Goal: Task Accomplishment & Management: Manage account settings

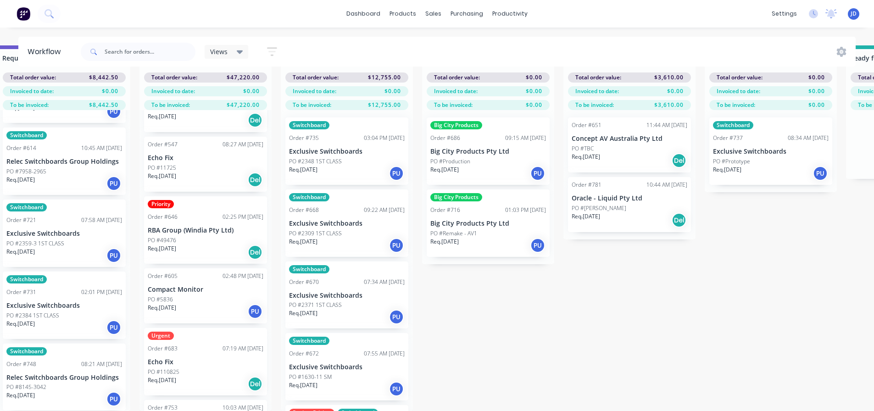
scroll to position [206, 0]
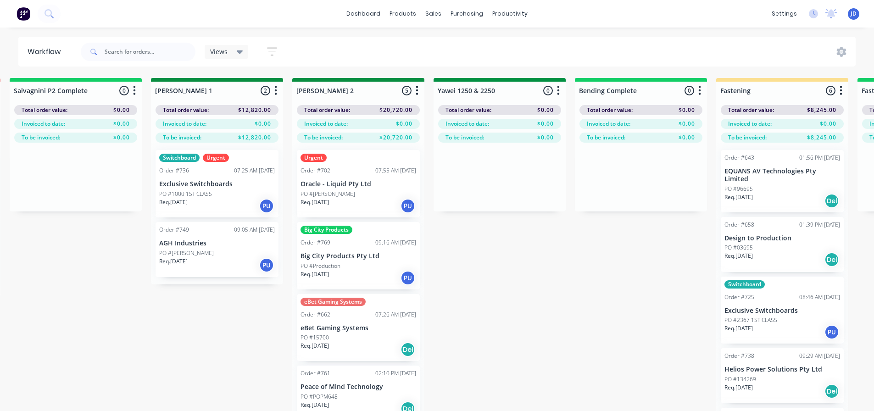
drag, startPoint x: 628, startPoint y: 311, endPoint x: 408, endPoint y: 34, distance: 353.2
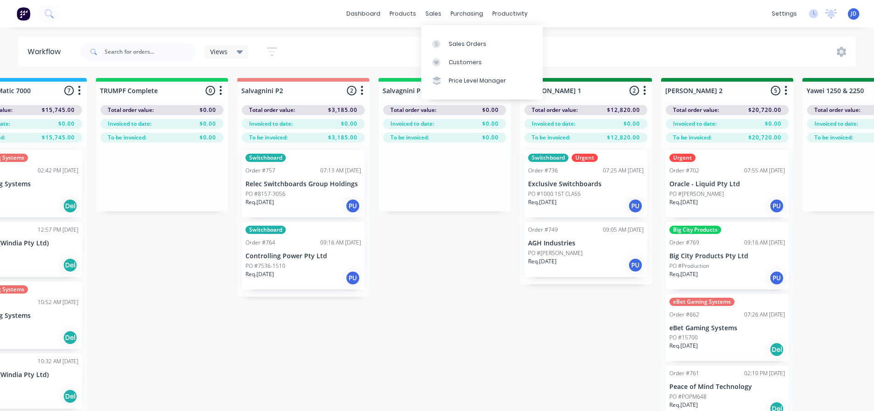
click at [442, 40] on div at bounding box center [439, 44] width 14 height 8
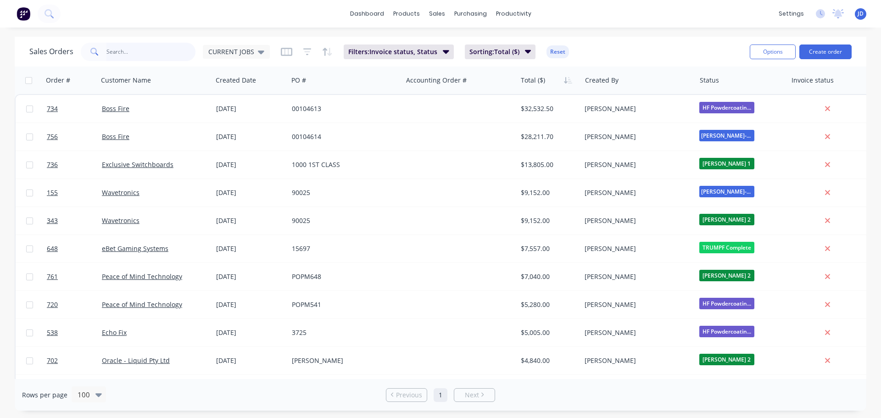
click at [183, 50] on input "text" at bounding box center [151, 52] width 90 height 18
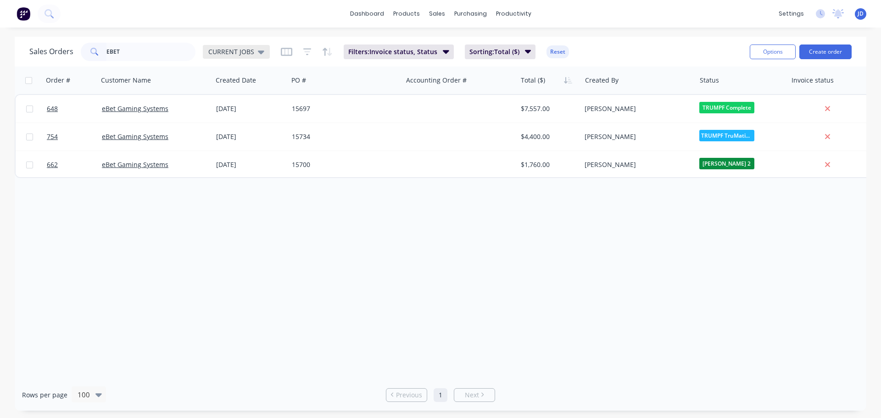
click at [243, 53] on span "CURRENT JOBS" at bounding box center [231, 52] width 46 height 10
click at [238, 133] on button "None" at bounding box center [258, 130] width 105 height 11
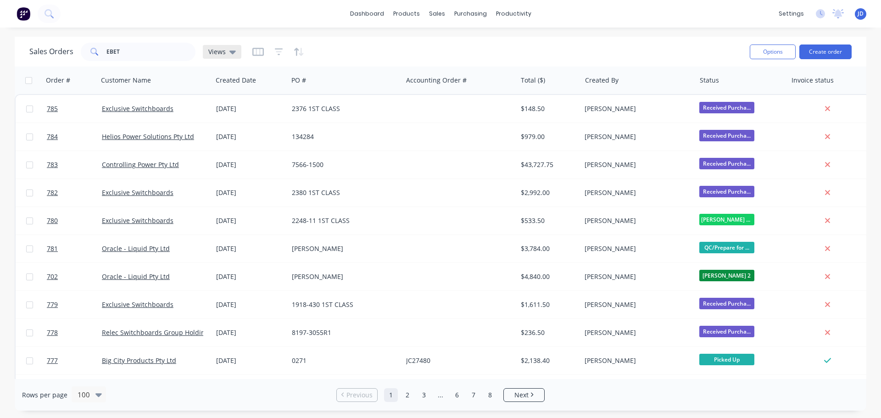
click at [227, 51] on div "Views" at bounding box center [222, 52] width 28 height 8
click at [123, 52] on input "EBET" at bounding box center [151, 52] width 90 height 18
type input "EBET"
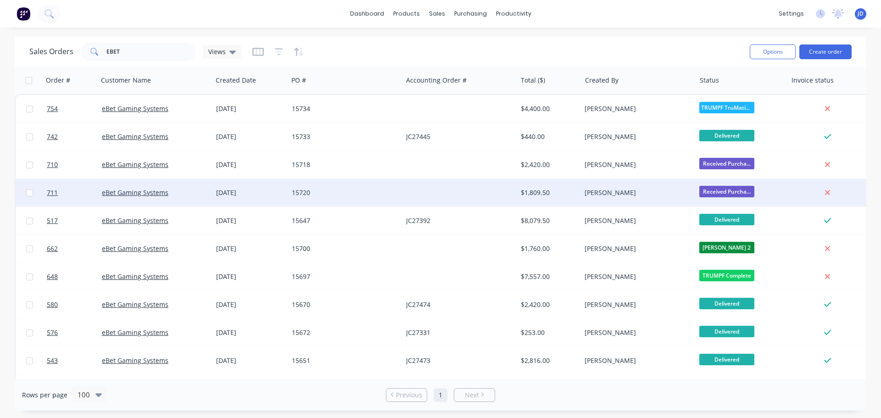
click at [737, 195] on span "Received Purcha..." at bounding box center [727, 191] width 55 height 11
click at [333, 193] on div "15720" at bounding box center [343, 192] width 102 height 9
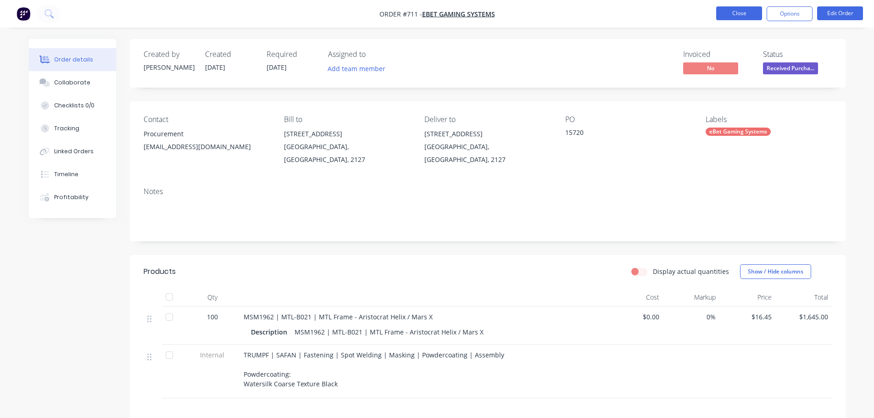
click at [730, 16] on button "Close" at bounding box center [740, 13] width 46 height 14
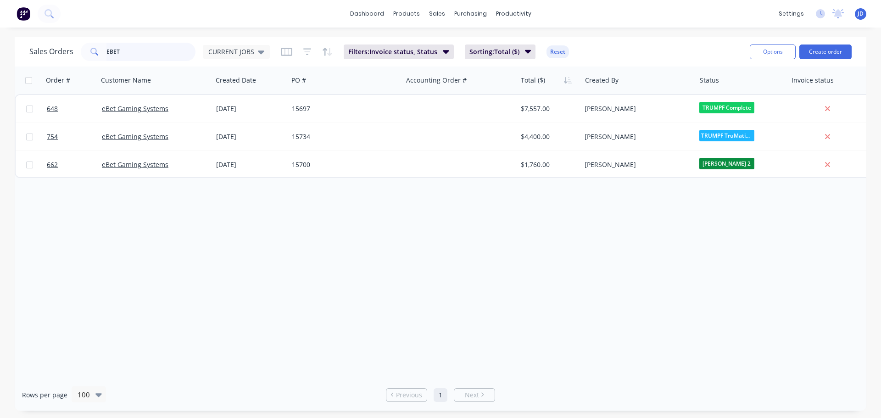
click at [164, 54] on input "EBET" at bounding box center [151, 52] width 90 height 18
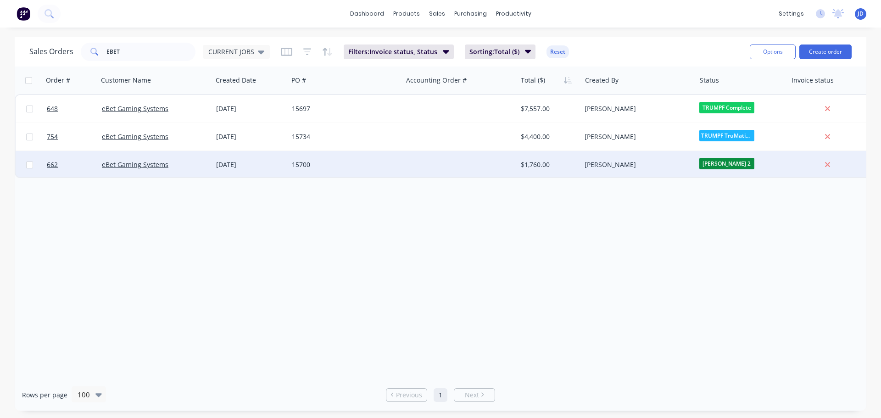
click at [299, 164] on div "15700" at bounding box center [343, 164] width 102 height 9
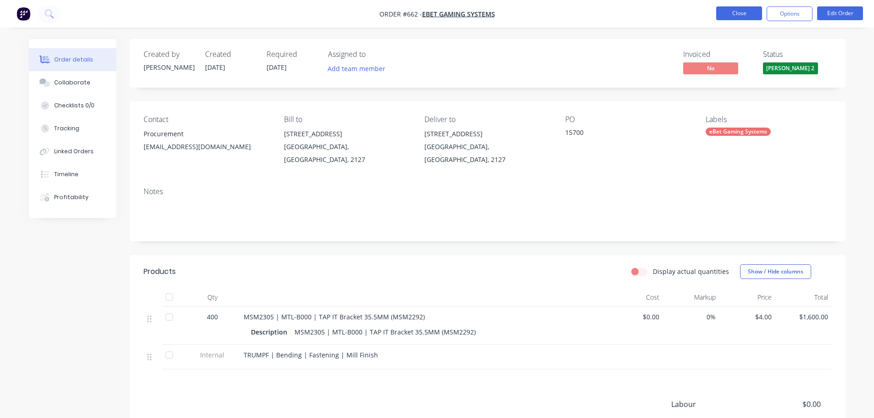
click at [737, 13] on button "Close" at bounding box center [740, 13] width 46 height 14
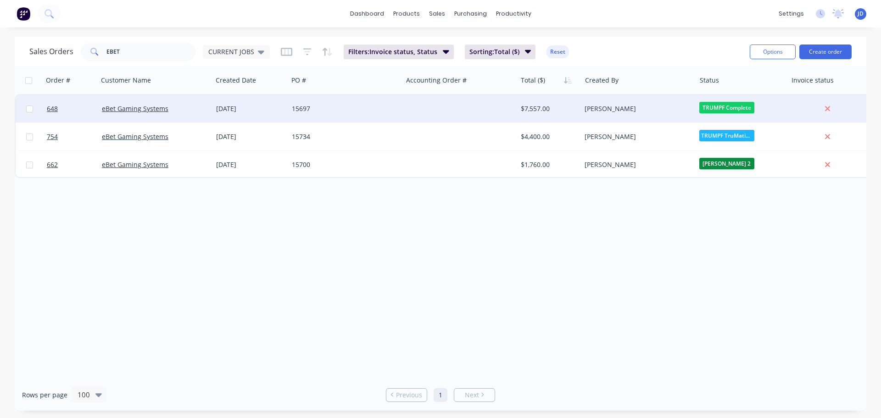
click at [358, 109] on div "15697" at bounding box center [343, 108] width 102 height 9
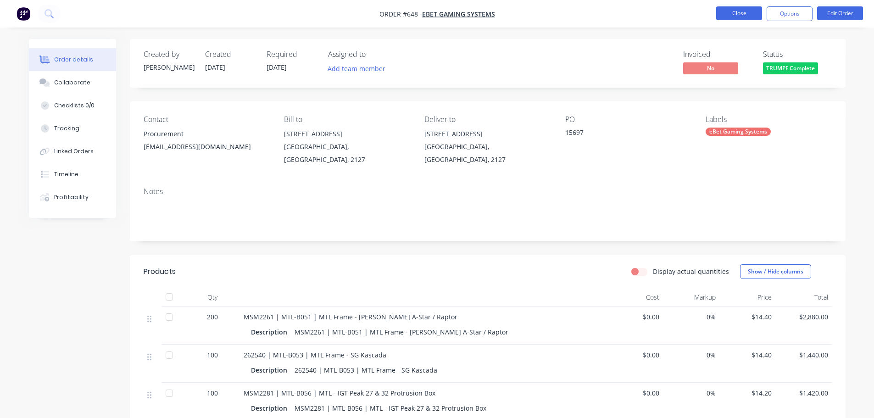
click at [739, 19] on button "Close" at bounding box center [740, 13] width 46 height 14
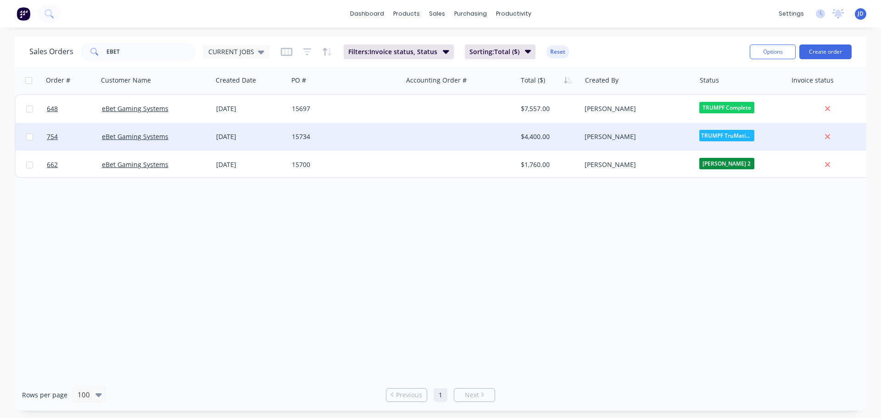
click at [489, 133] on div at bounding box center [460, 137] width 114 height 28
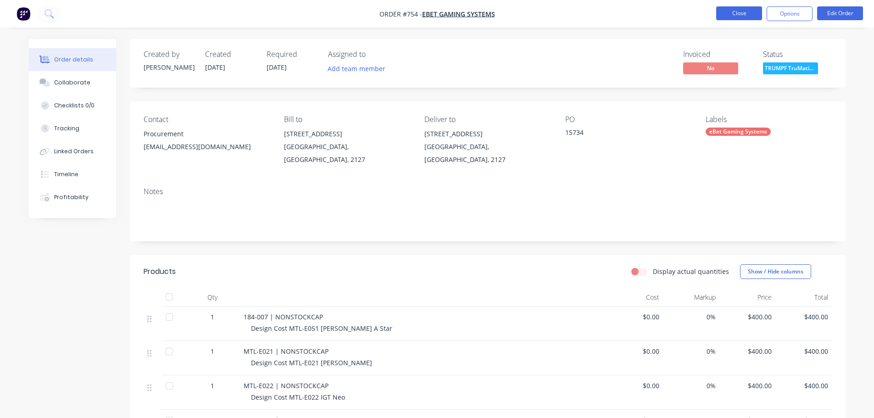
click at [743, 7] on button "Close" at bounding box center [740, 13] width 46 height 14
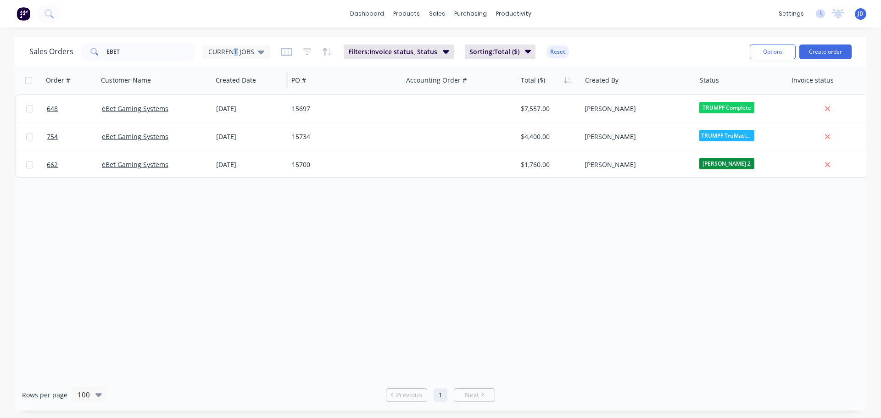
click at [235, 49] on span "CURRENT JOBS" at bounding box center [231, 52] width 46 height 10
click at [230, 162] on button "August" at bounding box center [258, 167] width 105 height 11
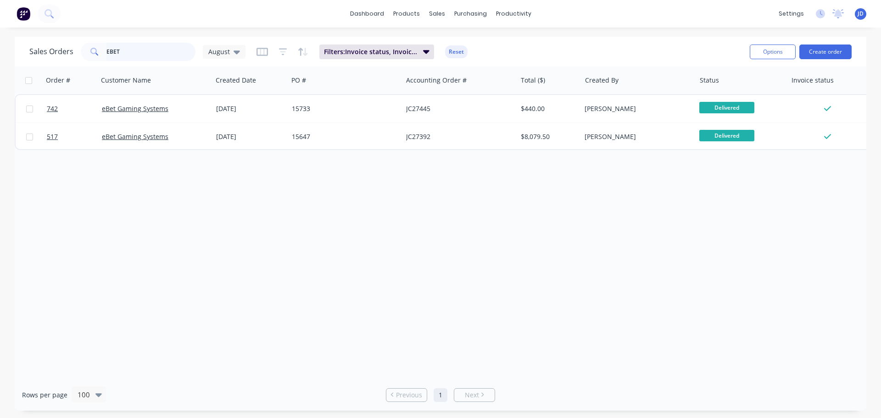
click at [163, 46] on input "EBET" at bounding box center [151, 52] width 90 height 18
click at [222, 44] on div "[DEMOGRAPHIC_DATA] Orders EBET August" at bounding box center [137, 52] width 216 height 18
click at [224, 55] on span "August" at bounding box center [219, 52] width 22 height 10
click at [246, 129] on button "None" at bounding box center [258, 130] width 105 height 11
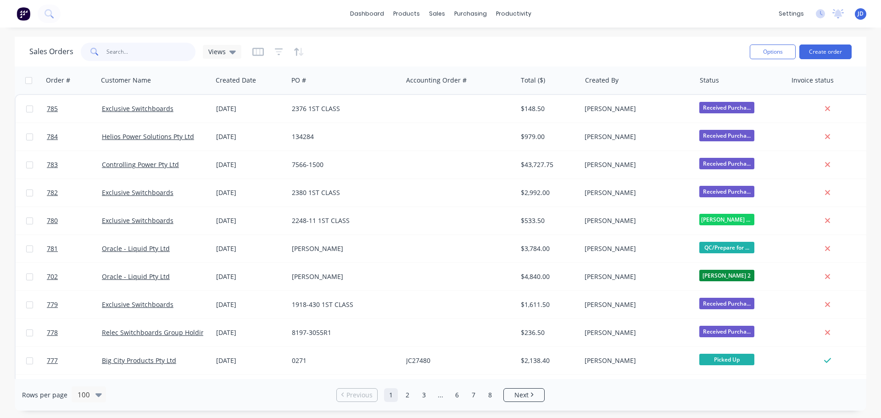
drag, startPoint x: 148, startPoint y: 48, endPoint x: 162, endPoint y: 45, distance: 13.7
click at [149, 48] on input "EBET" at bounding box center [151, 52] width 90 height 18
type input "EBET"
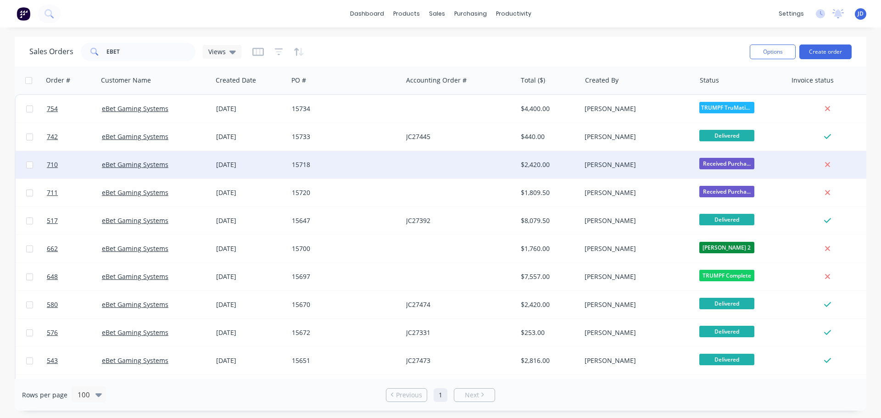
click at [737, 165] on span "Received Purcha..." at bounding box center [727, 163] width 55 height 11
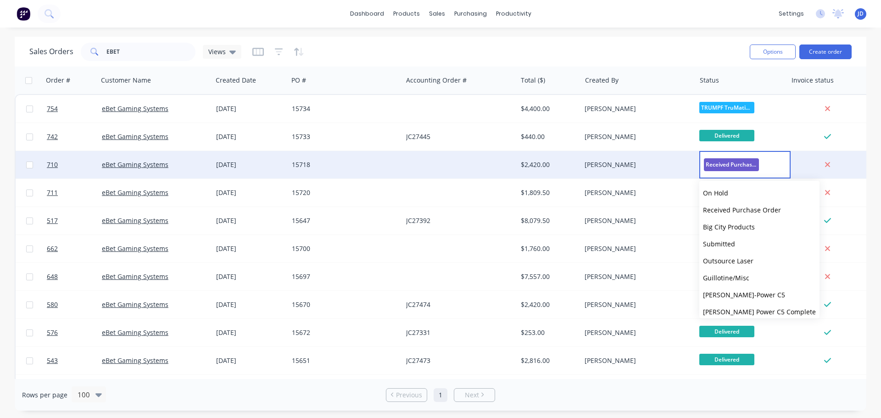
scroll to position [184, 0]
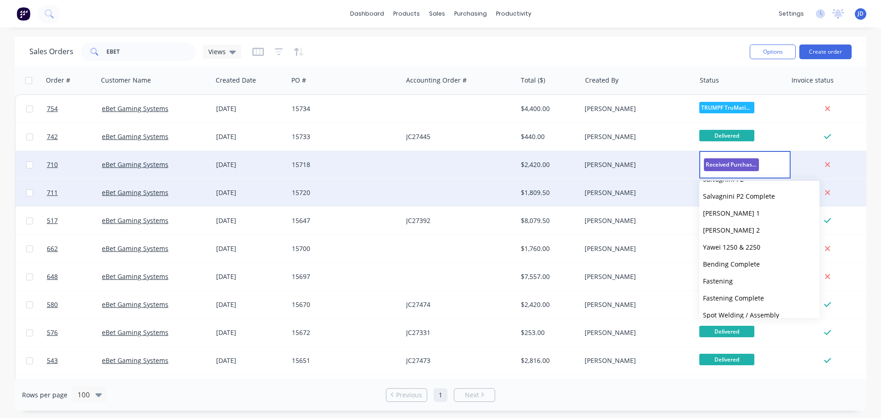
drag, startPoint x: 764, startPoint y: 232, endPoint x: 743, endPoint y: 200, distance: 38.5
click at [764, 233] on button "[PERSON_NAME] 2" at bounding box center [760, 230] width 120 height 17
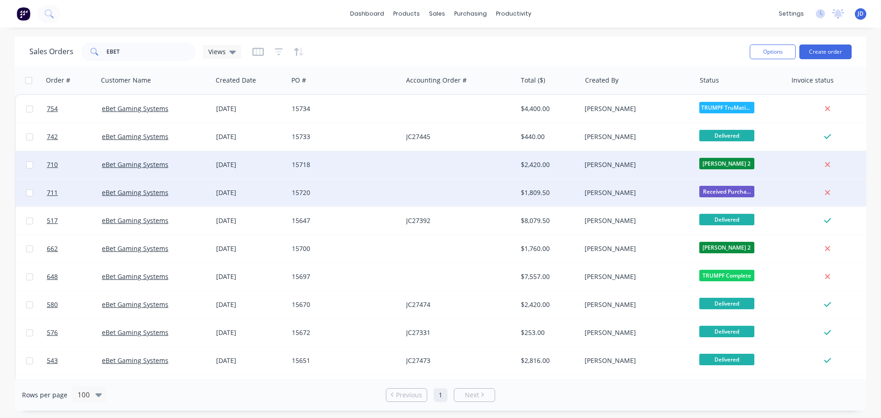
click at [737, 190] on span "Received Purcha..." at bounding box center [727, 191] width 55 height 11
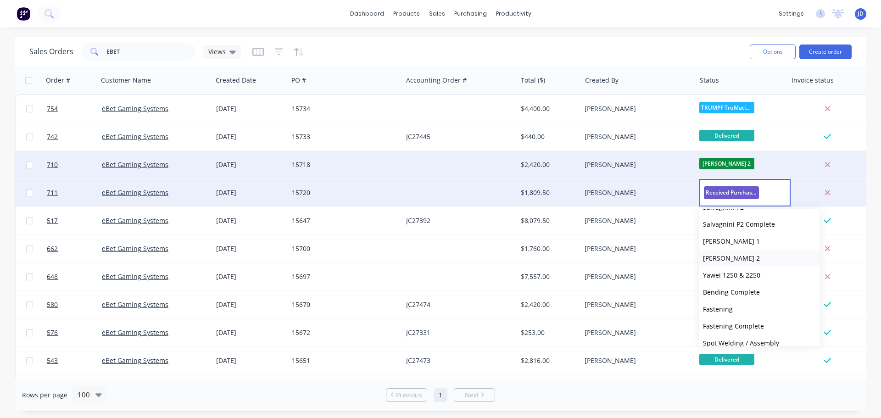
click at [754, 261] on button "[PERSON_NAME] 2" at bounding box center [760, 258] width 120 height 17
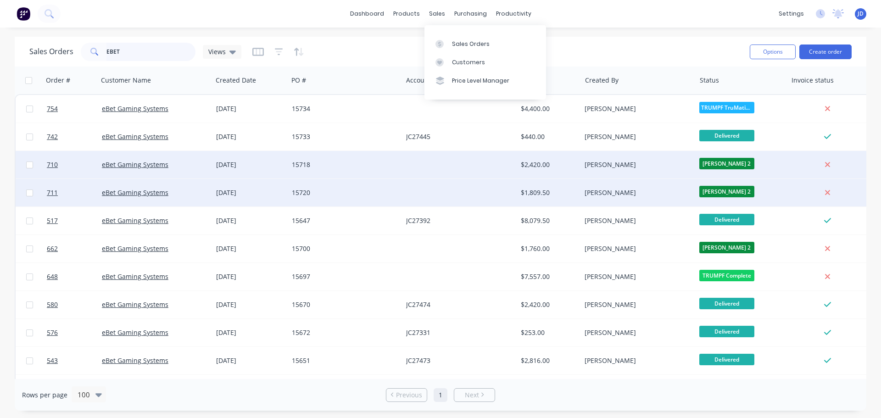
click at [177, 52] on input "EBET" at bounding box center [151, 52] width 90 height 18
click at [214, 50] on span "Views" at bounding box center [216, 52] width 17 height 10
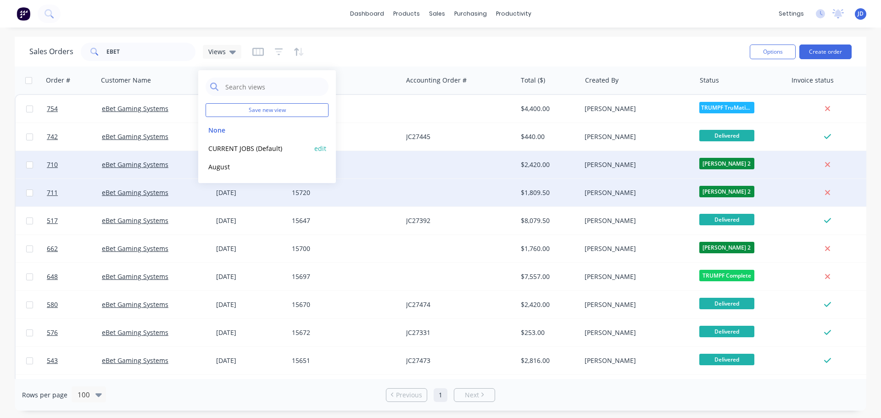
click at [230, 150] on button "CURRENT JOBS (Default)" at bounding box center [258, 148] width 105 height 11
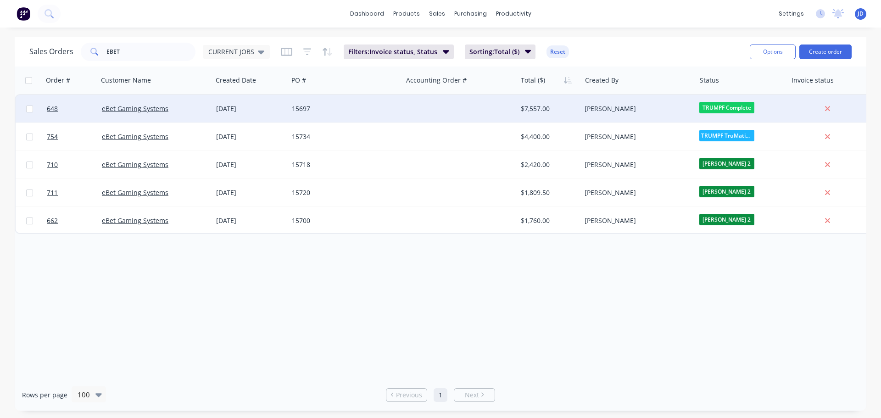
click at [740, 108] on span "TRUMPF Complete" at bounding box center [727, 107] width 55 height 11
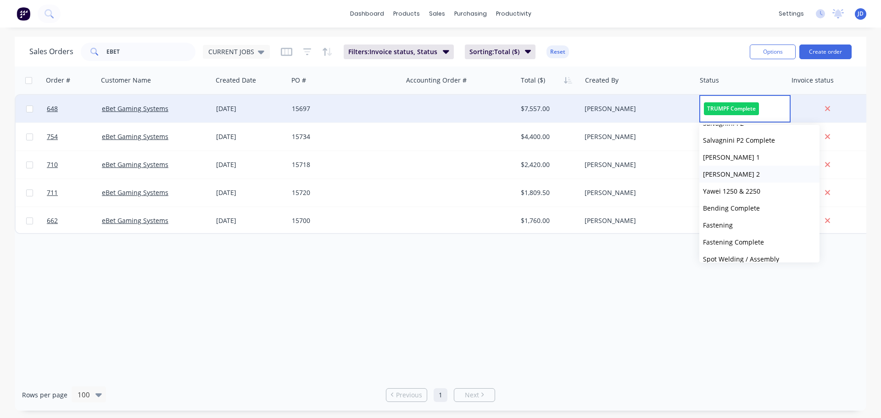
click at [748, 175] on span "[PERSON_NAME] 2" at bounding box center [731, 174] width 57 height 9
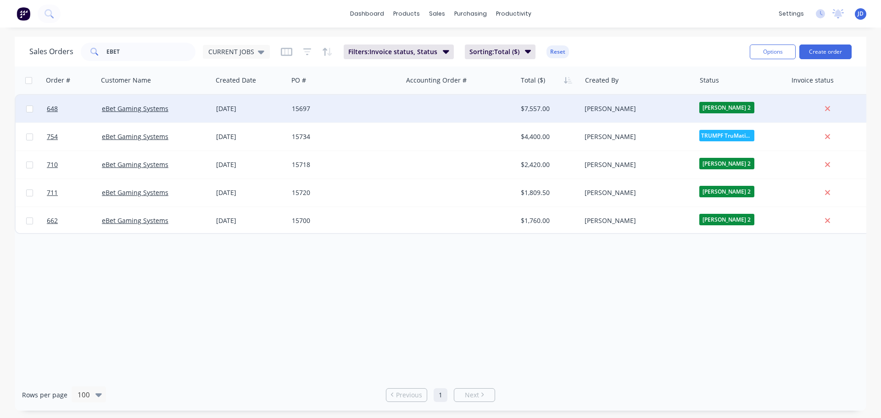
drag, startPoint x: 416, startPoint y: 311, endPoint x: 412, endPoint y: 306, distance: 6.5
click at [412, 306] on div "Order # Customer Name Created Date PO # Accounting Order # Total ($) Created By…" at bounding box center [441, 223] width 852 height 313
click at [408, 304] on div "Order # Customer Name Created Date PO # Accounting Order # Total ($) Created By…" at bounding box center [441, 223] width 852 height 313
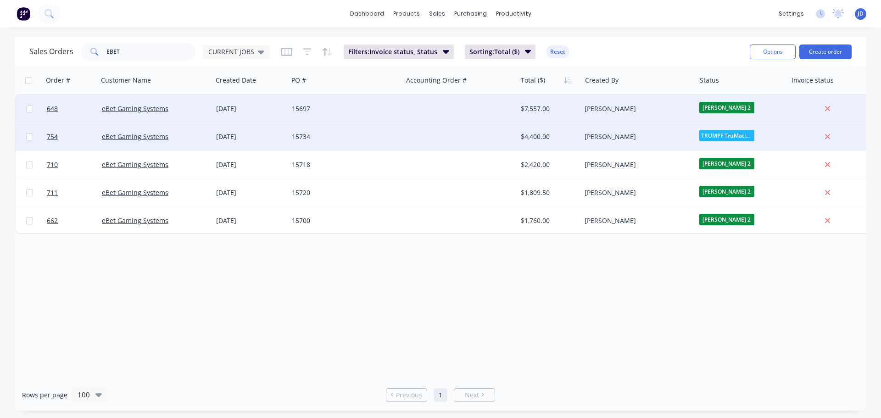
click at [321, 128] on div "15734" at bounding box center [345, 137] width 114 height 28
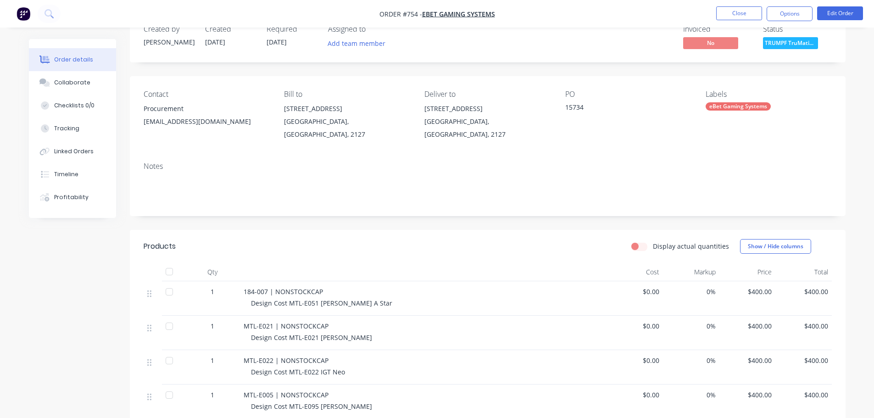
scroll to position [92, 0]
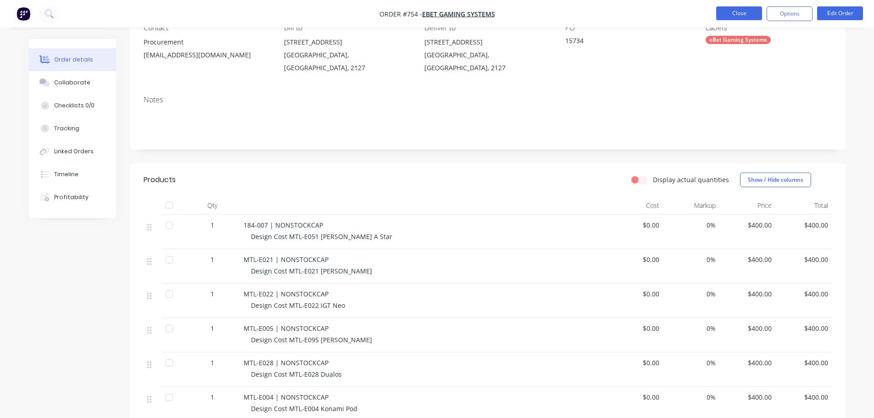
click at [737, 17] on button "Close" at bounding box center [740, 13] width 46 height 14
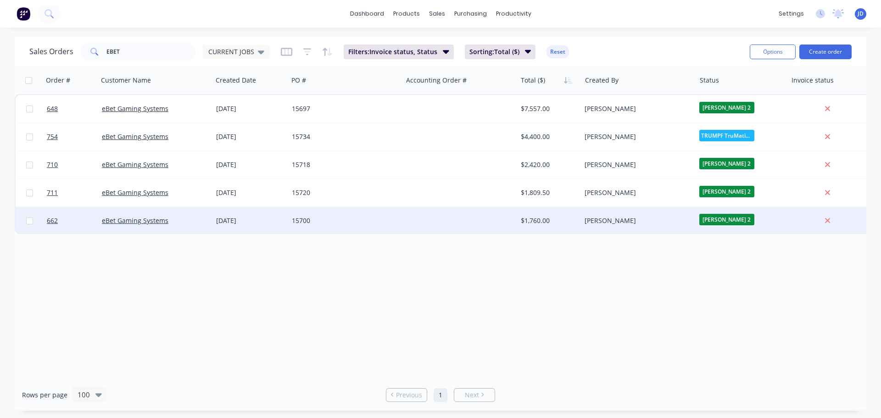
click at [359, 217] on div "15700" at bounding box center [343, 220] width 102 height 9
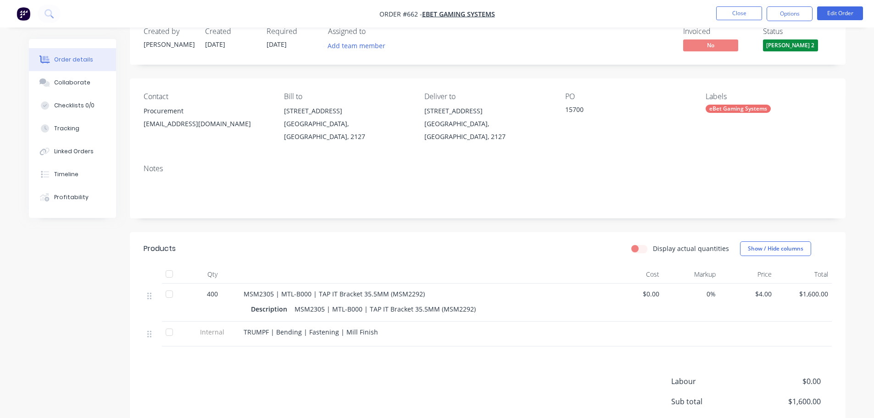
scroll to position [46, 0]
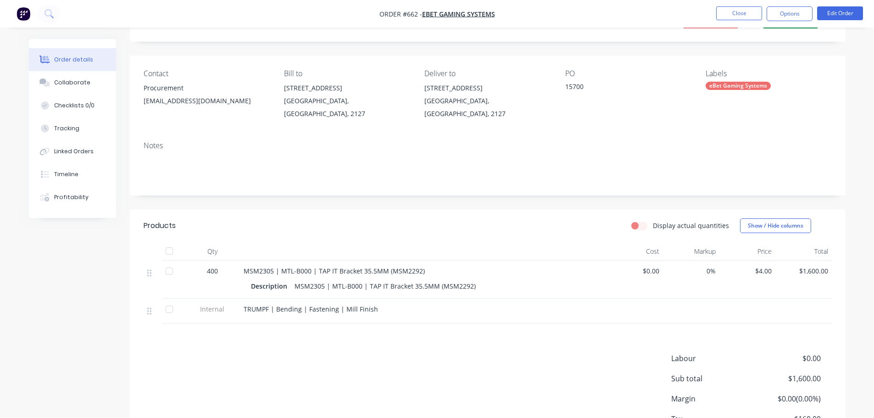
click at [79, 71] on button "Order details" at bounding box center [72, 59] width 87 height 23
click at [737, 13] on button "Close" at bounding box center [740, 13] width 46 height 14
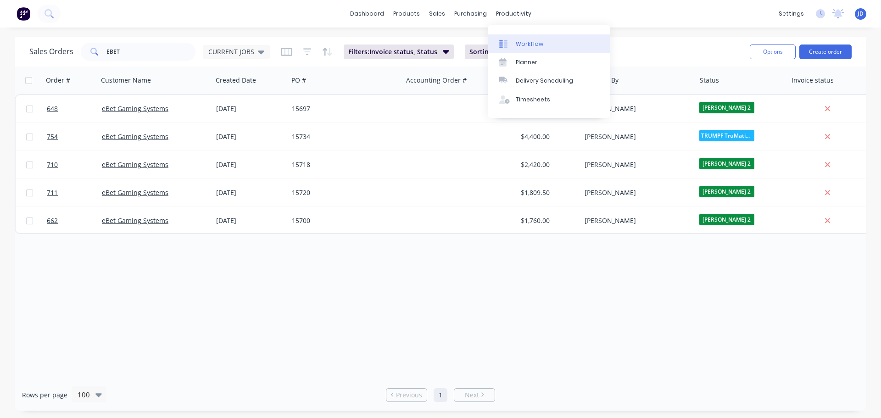
click at [504, 45] on icon at bounding box center [506, 43] width 4 height 7
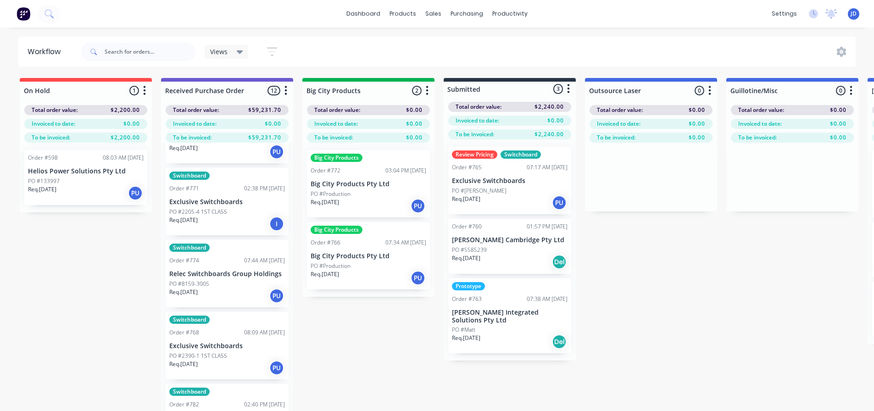
scroll to position [367, 0]
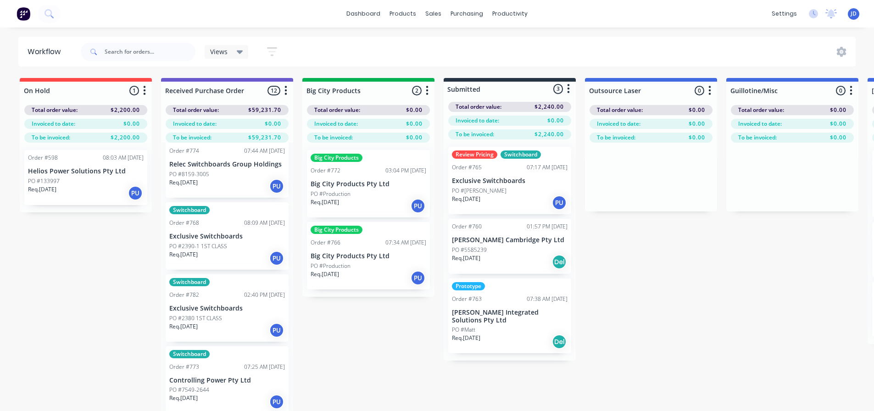
click at [231, 193] on div "Req. [DATE] PU" at bounding box center [227, 187] width 116 height 16
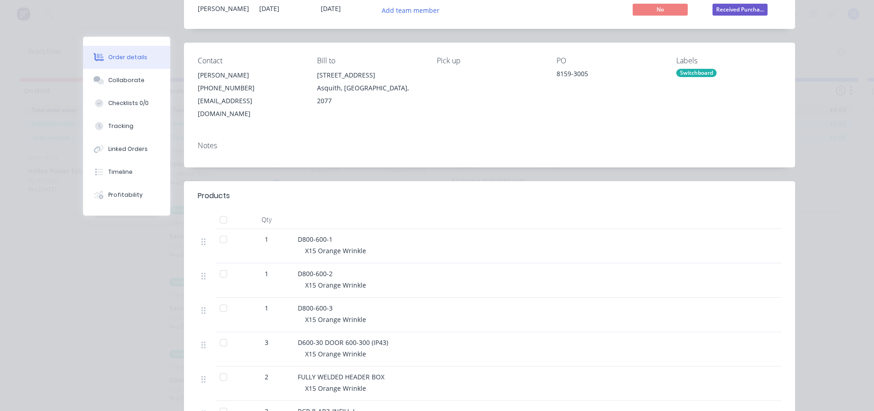
scroll to position [0, 0]
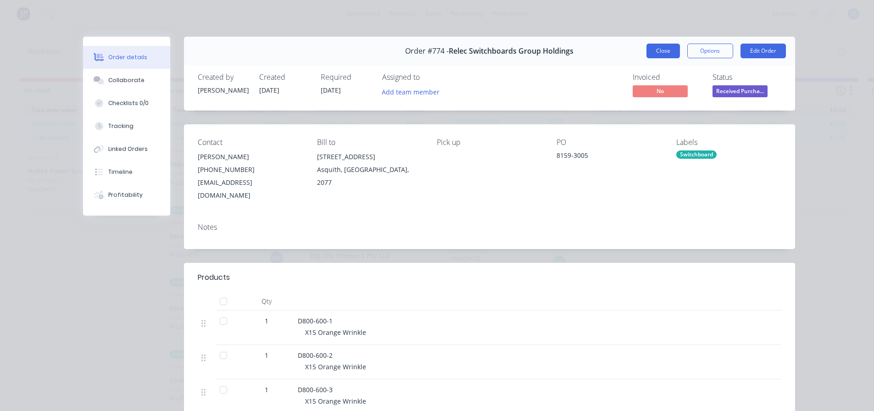
click at [668, 46] on button "Close" at bounding box center [664, 51] width 34 height 15
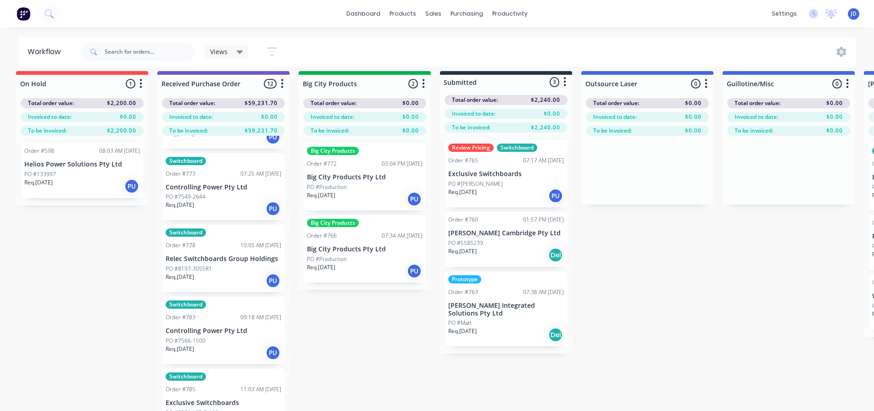
scroll to position [0, 5]
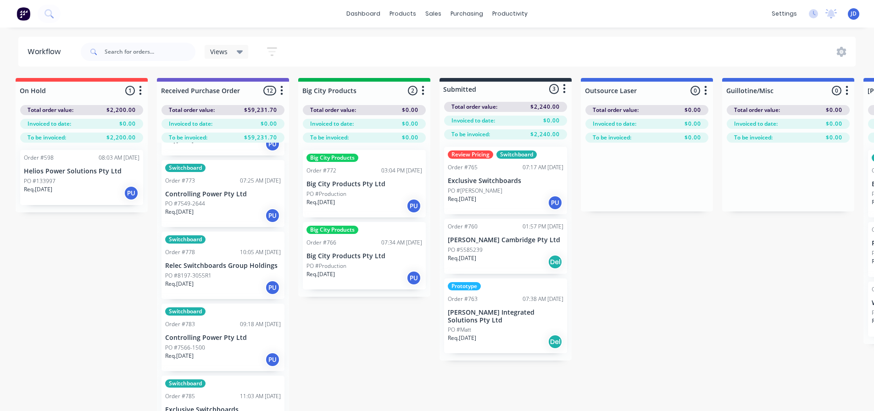
drag, startPoint x: 365, startPoint y: 368, endPoint x: 369, endPoint y: 336, distance: 31.8
click at [363, 251] on div "Big City Products Order #766 07:34 AM [DATE] Big City Products Pty Ltd PO #Prod…" at bounding box center [363, 255] width 123 height 67
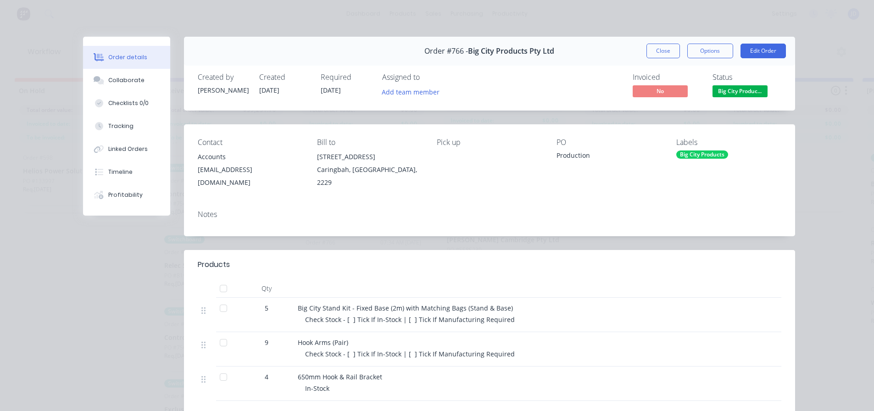
click at [656, 43] on div "Order #766 - Big City Products Pty Ltd Close Options Edit Order" at bounding box center [489, 51] width 611 height 29
click at [654, 50] on button "Close" at bounding box center [664, 51] width 34 height 15
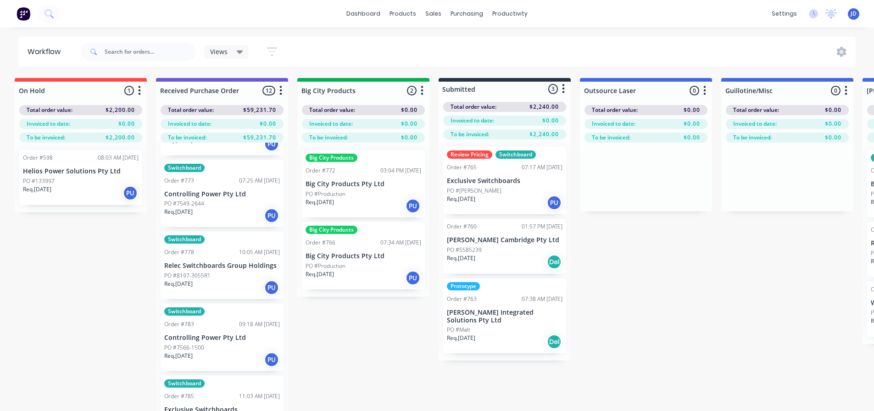
click at [385, 200] on div "Big City Products Order #772 03:04 PM [DATE] Big City Products Pty Ltd PO #Prod…" at bounding box center [363, 220] width 132 height 154
click at [388, 202] on div "Big City Products Order #772 03:04 PM [DATE] Big City Products Pty Ltd PO #Prod…" at bounding box center [363, 220] width 132 height 154
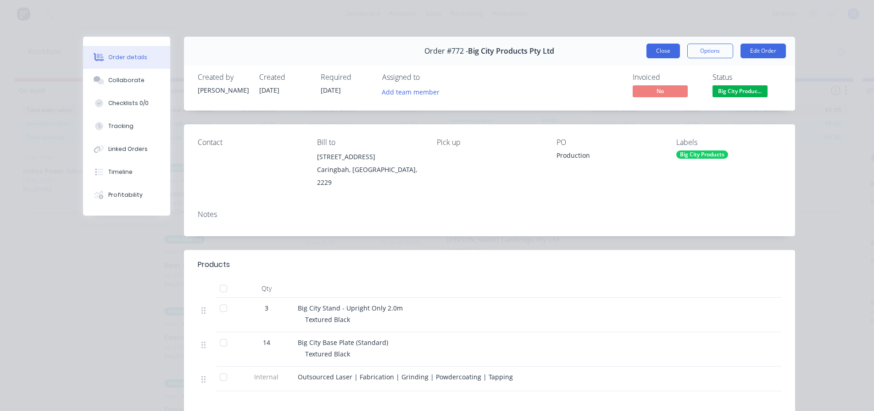
click at [650, 53] on button "Close" at bounding box center [664, 51] width 34 height 15
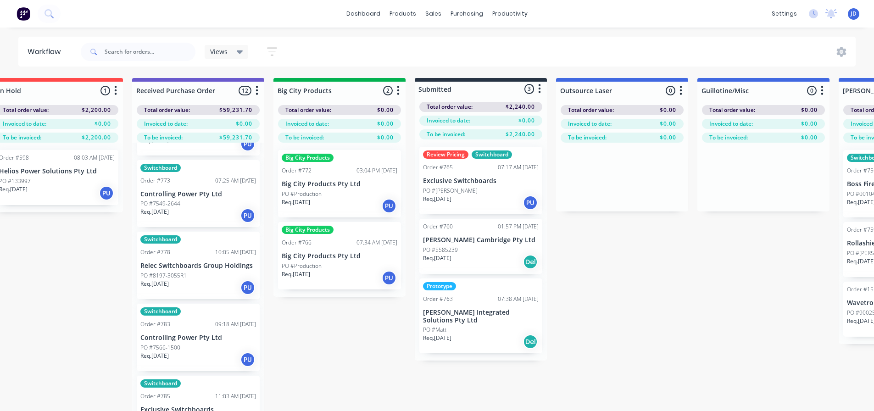
scroll to position [0, 78]
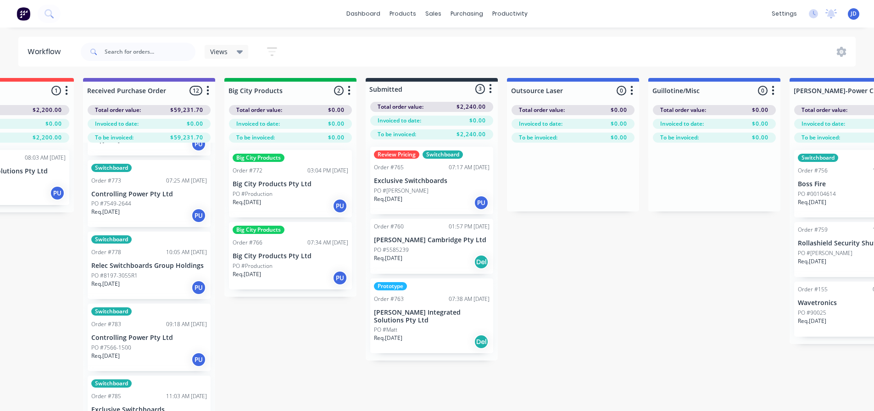
drag, startPoint x: 333, startPoint y: 368, endPoint x: 380, endPoint y: 371, distance: 47.4
click at [436, 202] on div "Req. [DATE] PU" at bounding box center [432, 203] width 116 height 16
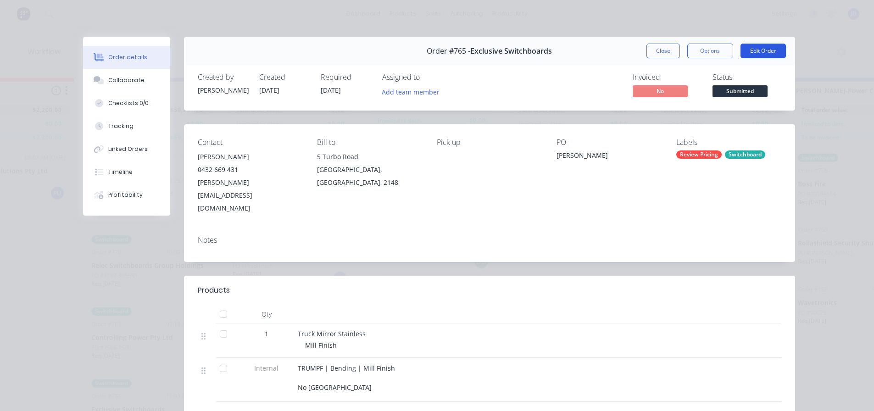
click at [751, 53] on button "Edit Order" at bounding box center [763, 51] width 45 height 15
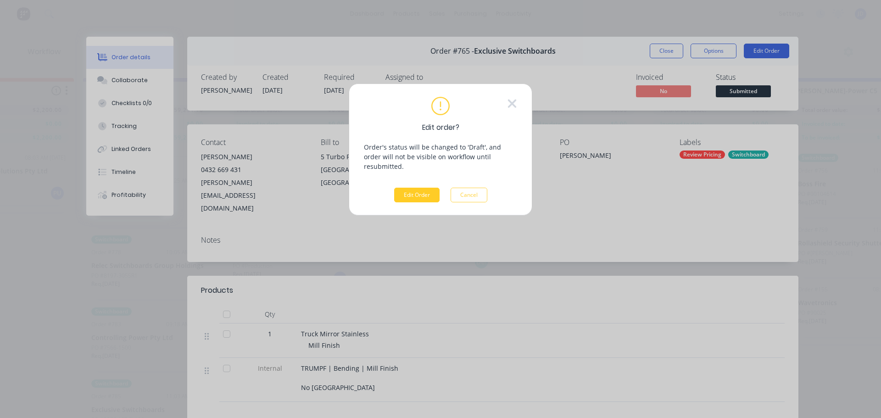
click at [416, 188] on button "Edit Order" at bounding box center [416, 195] width 45 height 15
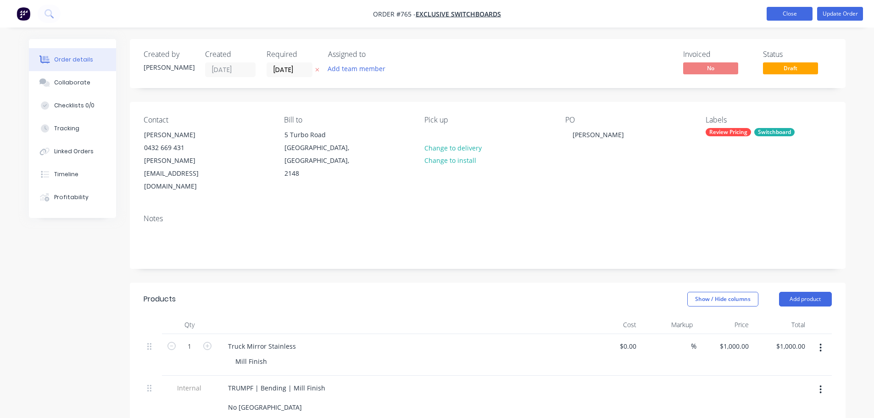
click at [773, 12] on button "Close" at bounding box center [790, 14] width 46 height 14
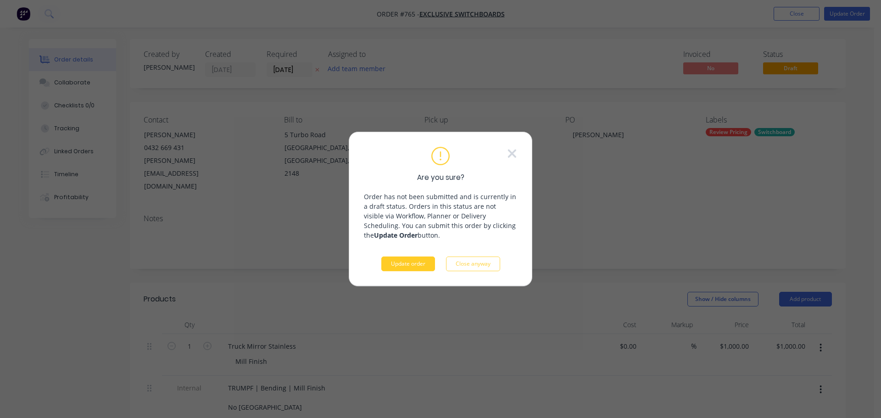
click at [415, 265] on button "Update order" at bounding box center [408, 264] width 54 height 15
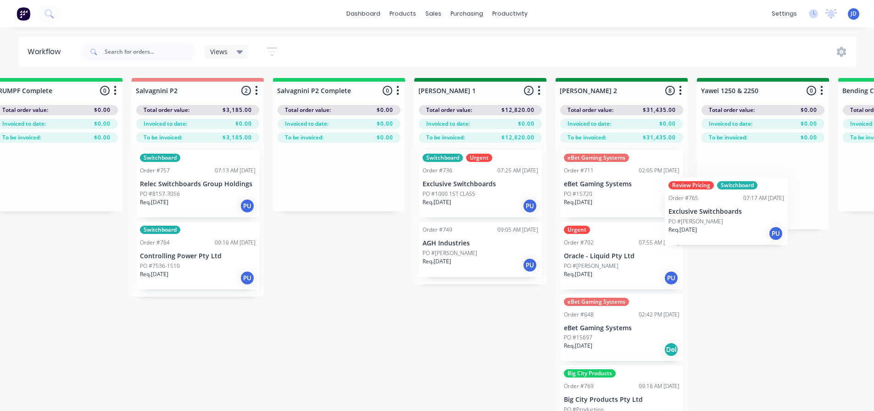
scroll to position [0, 1305]
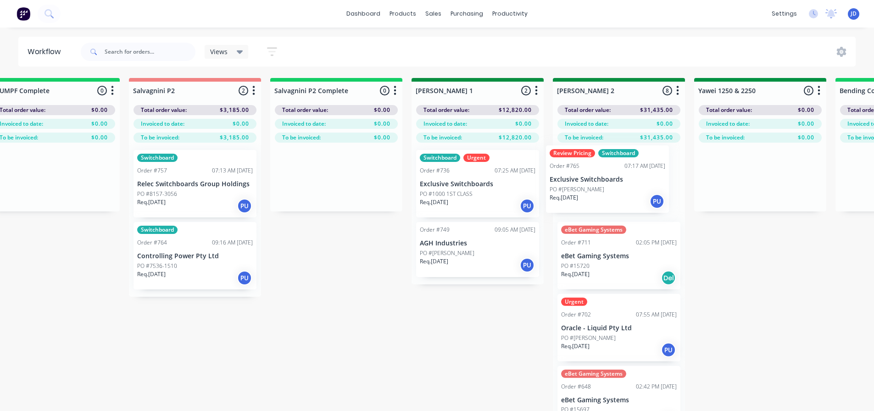
drag, startPoint x: 542, startPoint y: 197, endPoint x: 587, endPoint y: 196, distance: 44.5
click at [587, 196] on div "On Hold 1 Status colour #FF4949 hex #FF4949 Save Cancel Notifications Email SMS…" at bounding box center [785, 261] width 4193 height 366
click at [609, 325] on p "Oracle - Liquid Pty Ltd" at bounding box center [619, 329] width 116 height 8
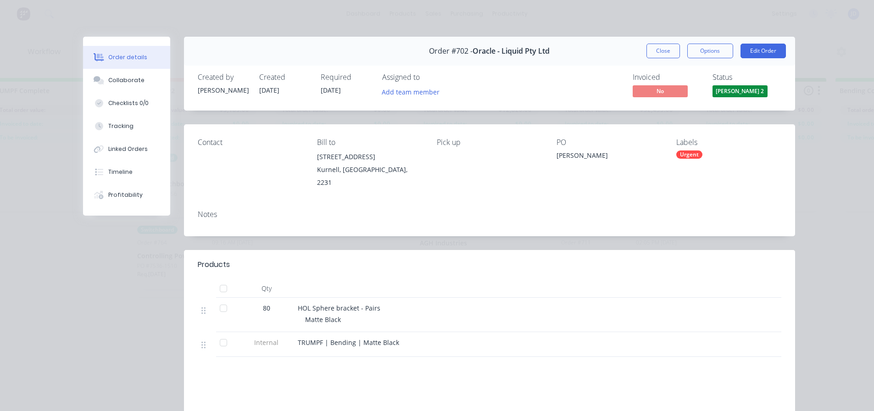
click at [735, 93] on span "[PERSON_NAME] 2" at bounding box center [740, 90] width 55 height 11
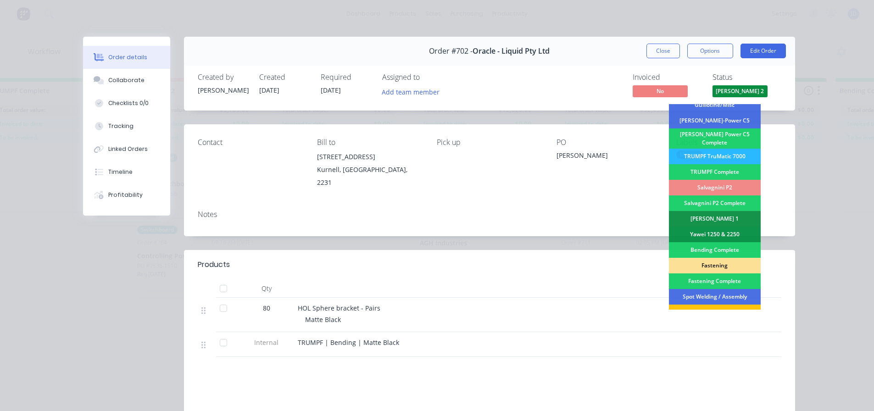
scroll to position [230, 0]
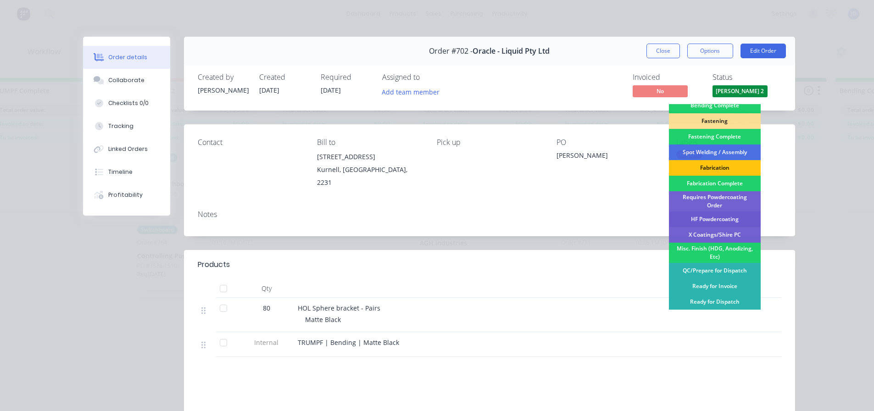
click at [721, 213] on div "HF Powdercoating" at bounding box center [715, 220] width 92 height 16
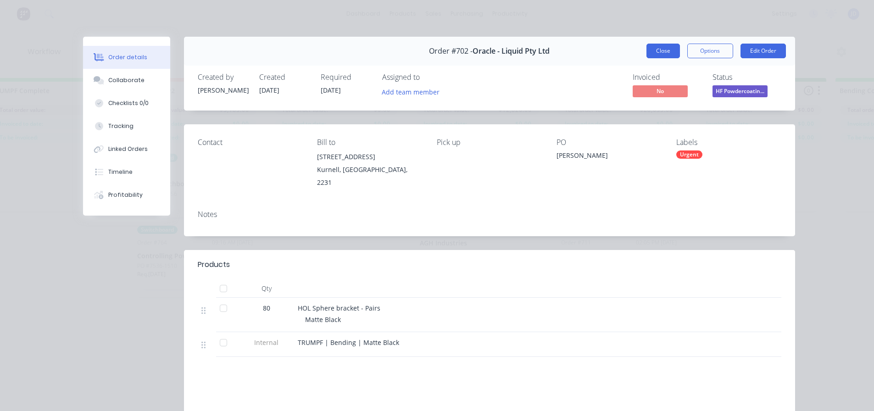
click at [665, 50] on button "Close" at bounding box center [664, 51] width 34 height 15
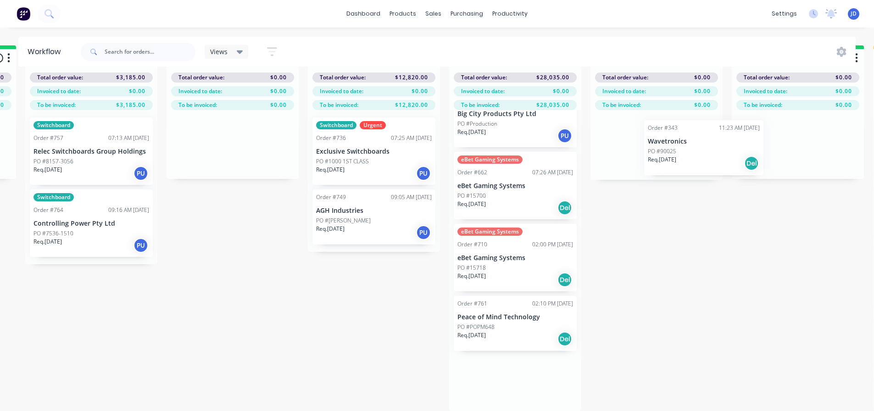
scroll to position [36, 1412]
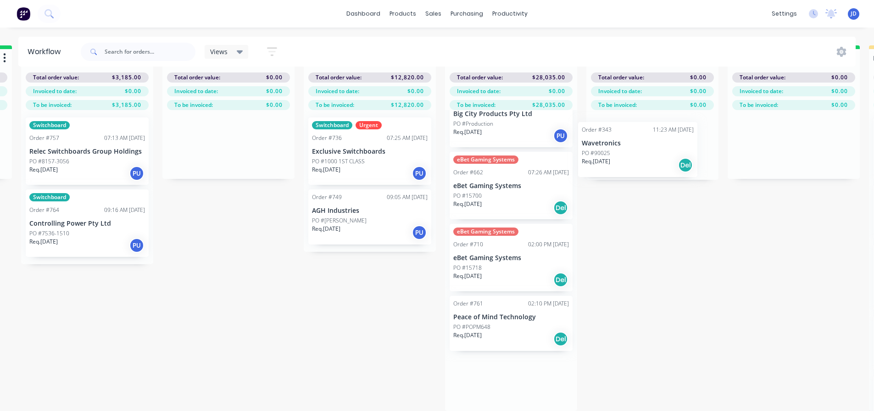
drag, startPoint x: 680, startPoint y: 329, endPoint x: 620, endPoint y: 152, distance: 186.8
click at [630, 151] on div "On Hold 1 Status colour #FF4949 hex #FF4949 Save Cancel Notifications Email SMS…" at bounding box center [677, 228] width 4193 height 366
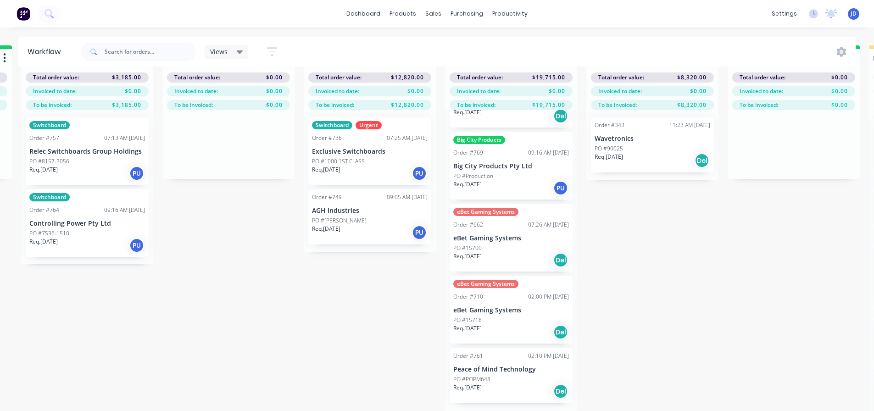
scroll to position [194, 0]
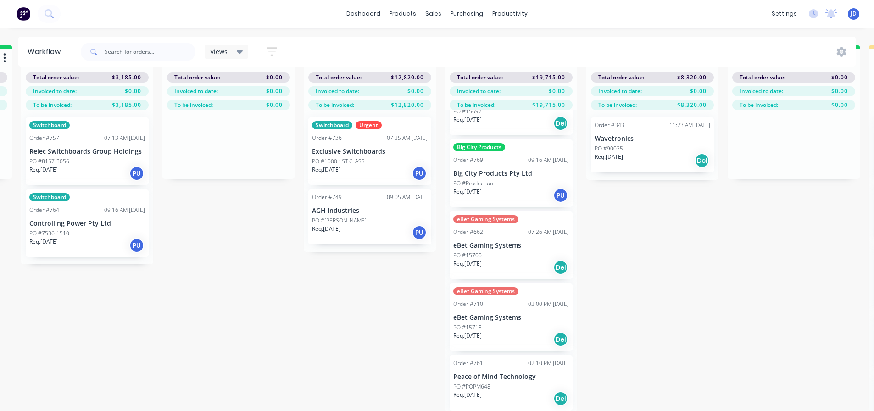
click at [492, 189] on div "Req. [DATE] PU" at bounding box center [512, 196] width 116 height 16
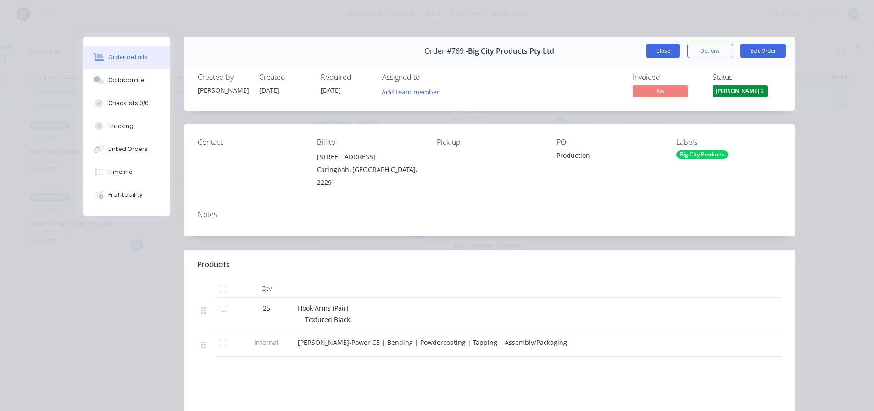
click at [665, 54] on button "Close" at bounding box center [664, 51] width 34 height 15
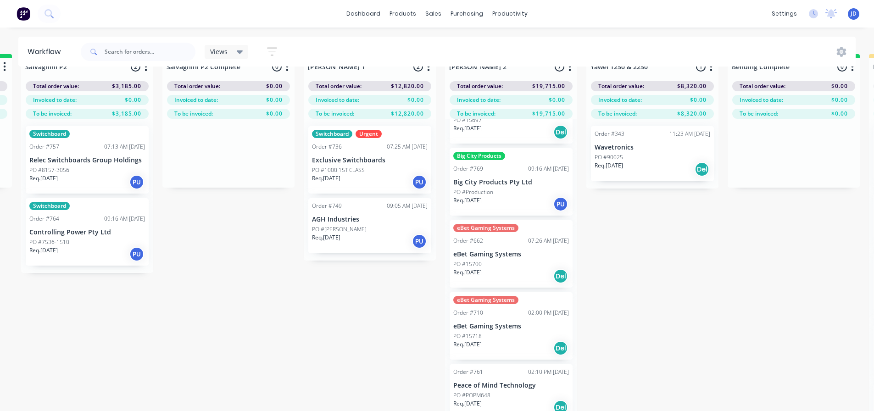
scroll to position [39, 1412]
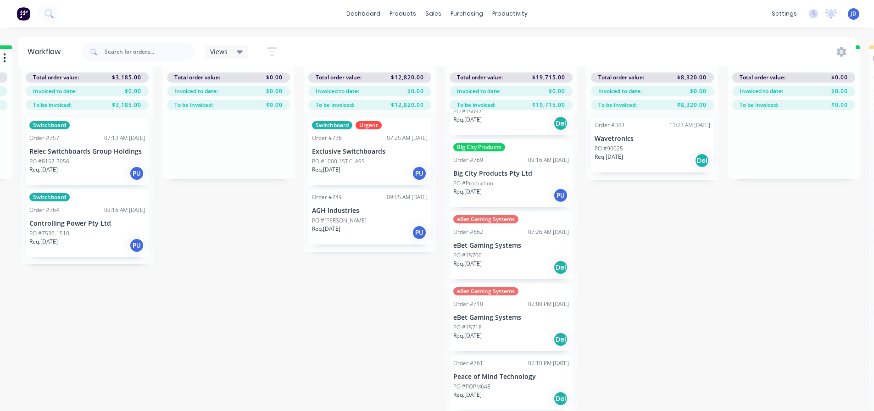
click at [474, 314] on p "eBet Gaming Systems" at bounding box center [512, 318] width 116 height 8
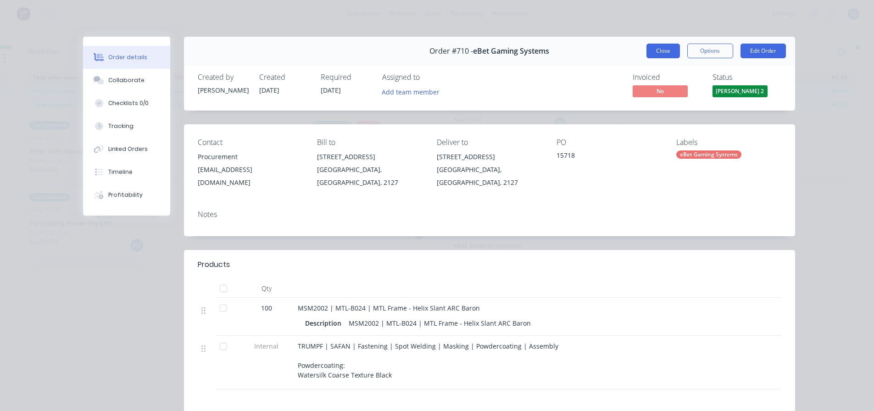
click at [658, 57] on button "Close" at bounding box center [664, 51] width 34 height 15
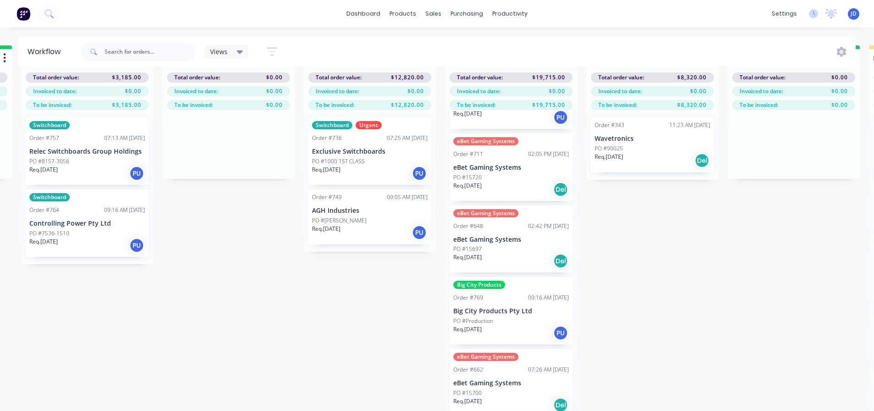
scroll to position [16, 1412]
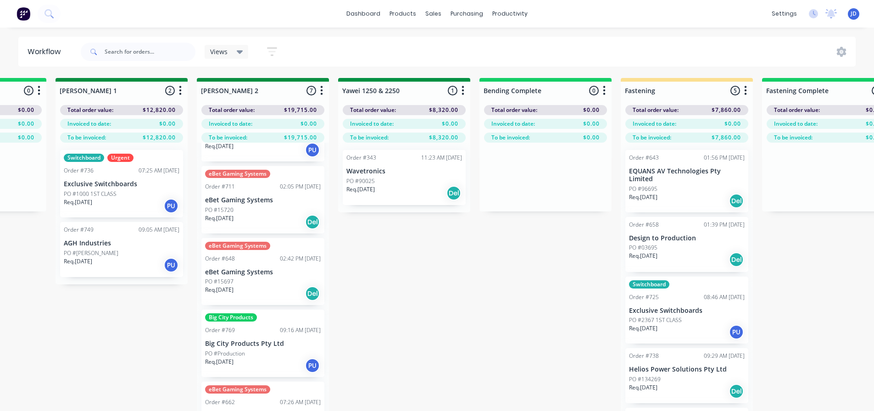
drag, startPoint x: 712, startPoint y: 317, endPoint x: 712, endPoint y: 310, distance: 7.3
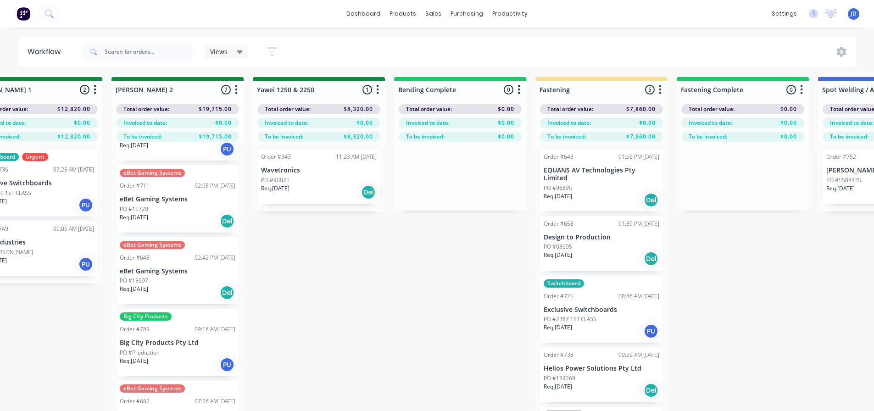
scroll to position [3, 1904]
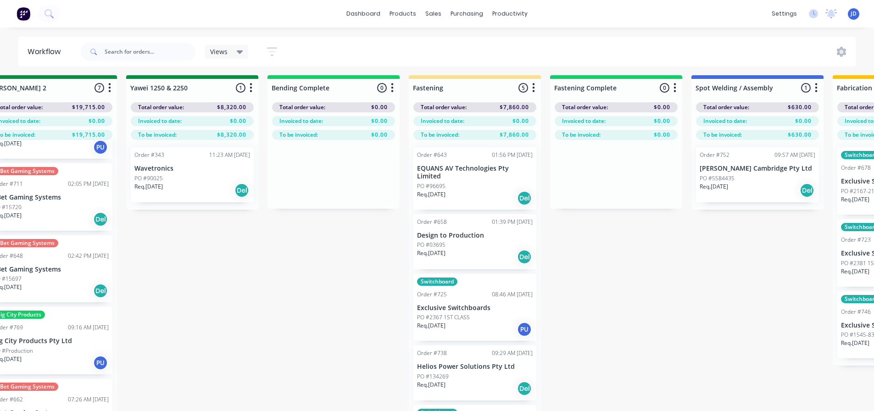
drag, startPoint x: 415, startPoint y: 277, endPoint x: 475, endPoint y: 285, distance: 60.1
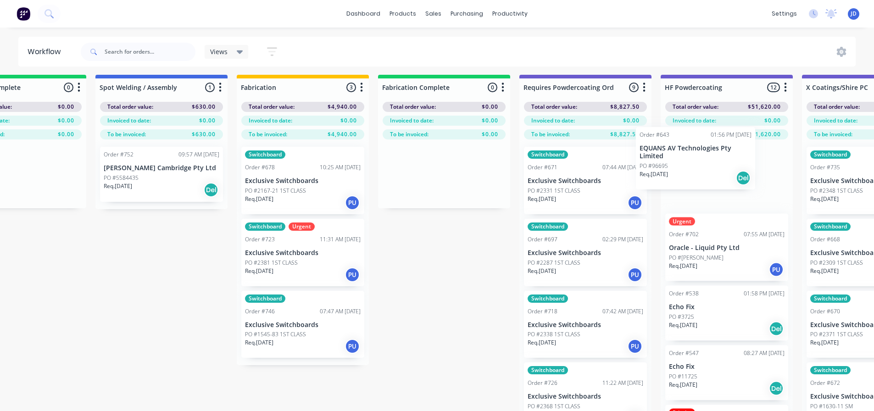
scroll to position [3, 2472]
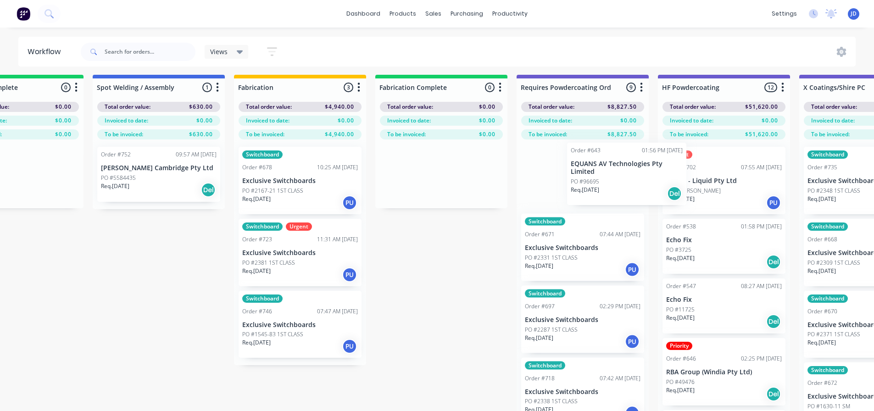
drag, startPoint x: 455, startPoint y: 192, endPoint x: 605, endPoint y: 183, distance: 149.9
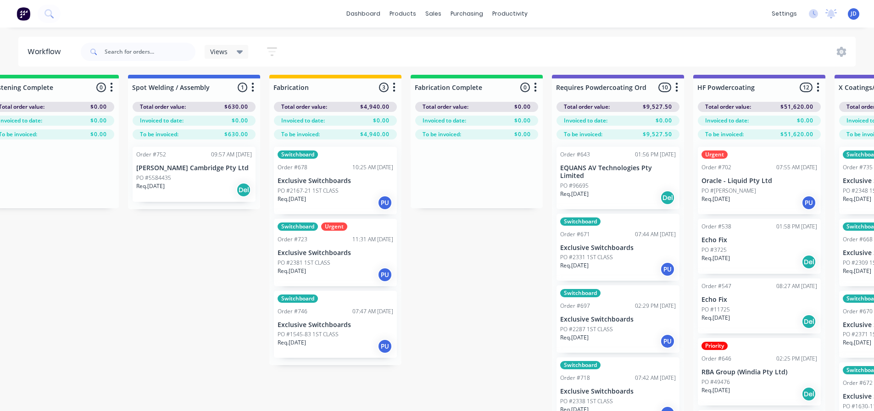
drag, startPoint x: 212, startPoint y: 232, endPoint x: 182, endPoint y: 225, distance: 30.3
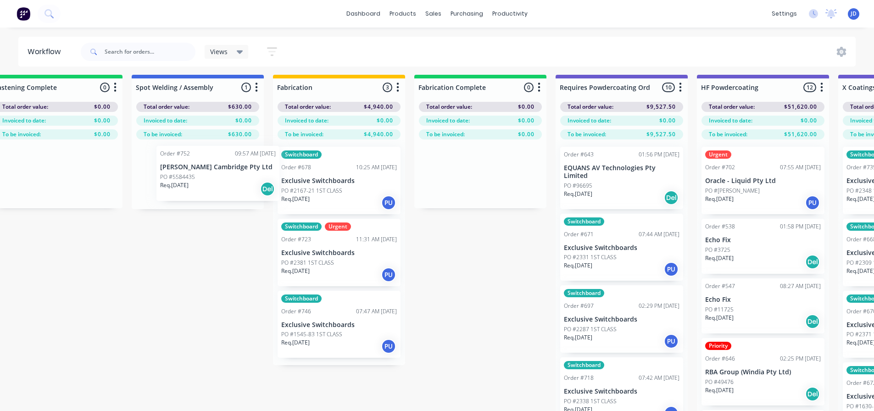
scroll to position [3, 2432]
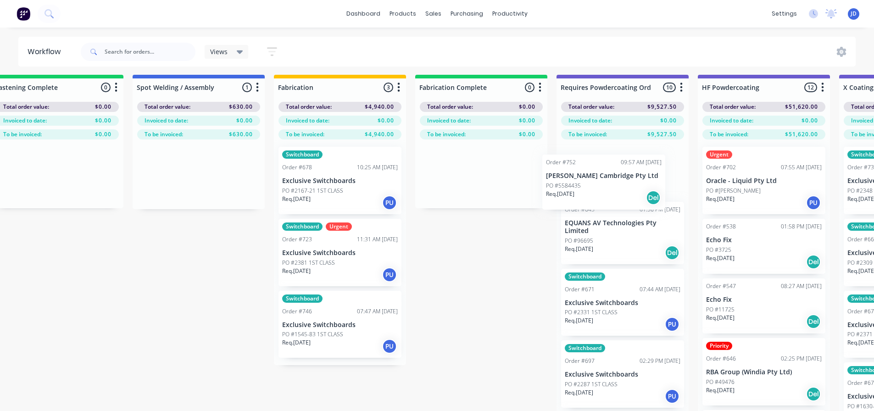
drag, startPoint x: 188, startPoint y: 183, endPoint x: 599, endPoint y: 187, distance: 410.9
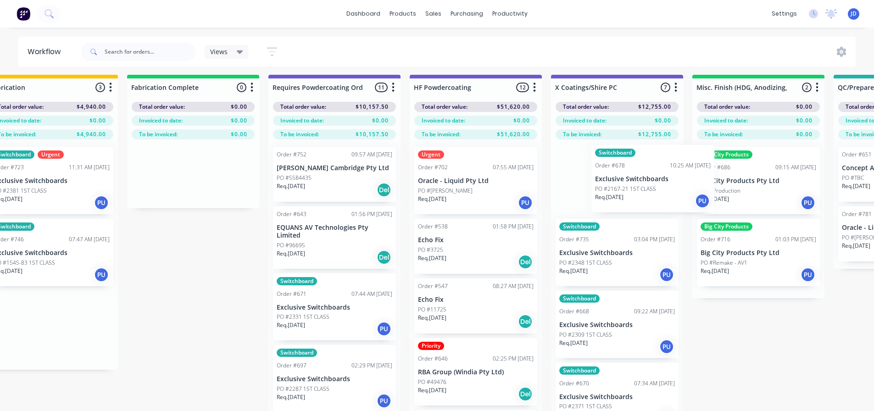
drag, startPoint x: 343, startPoint y: 186, endPoint x: 615, endPoint y: 182, distance: 271.3
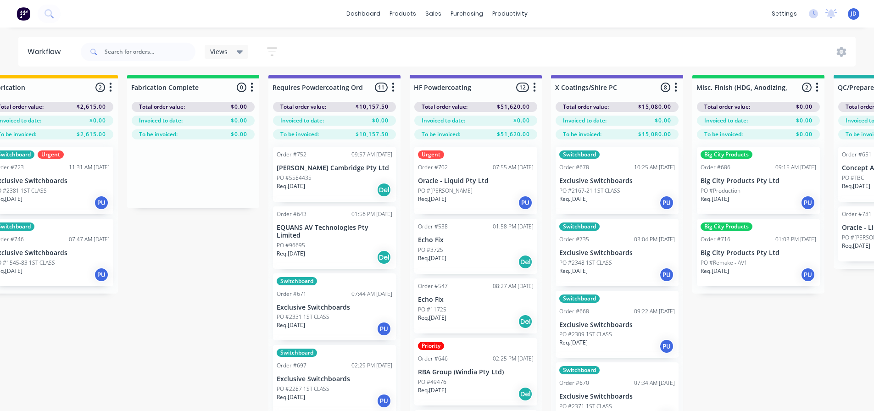
scroll to position [3, 2718]
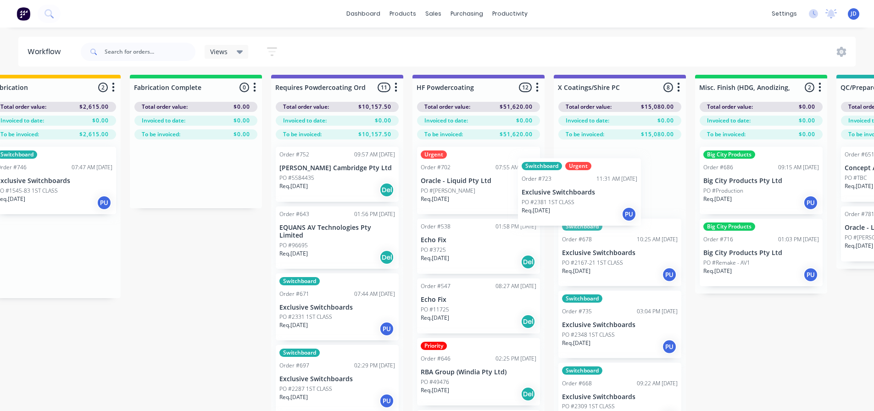
drag, startPoint x: 56, startPoint y: 195, endPoint x: 453, endPoint y: 199, distance: 397.1
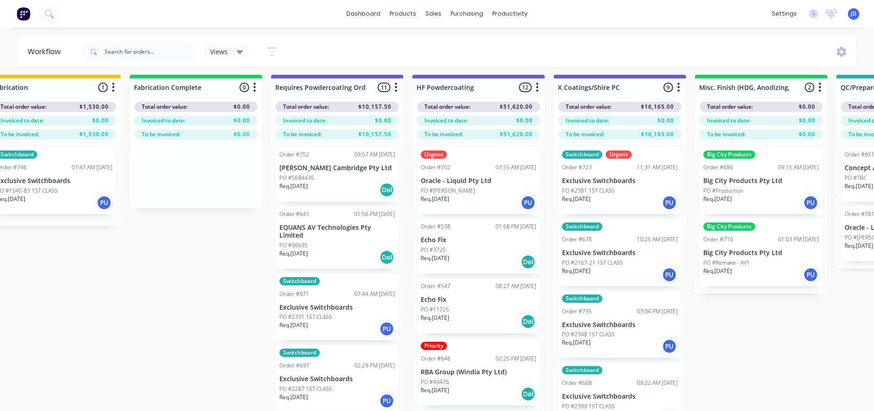
scroll to position [3, 2715]
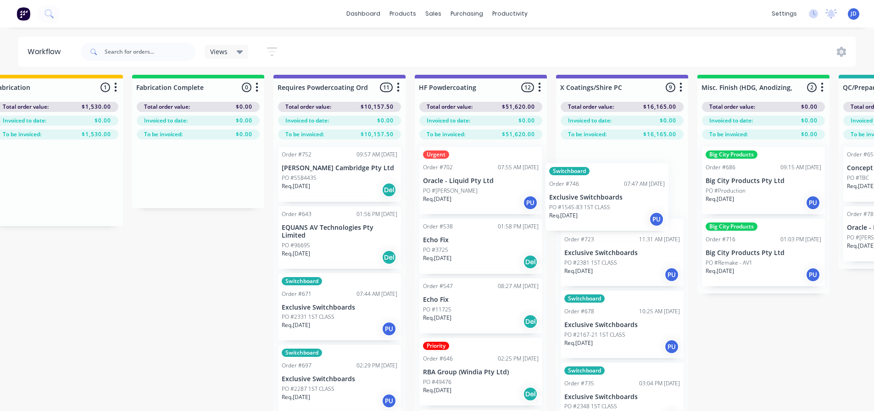
drag, startPoint x: 178, startPoint y: 207, endPoint x: 581, endPoint y: 217, distance: 403.2
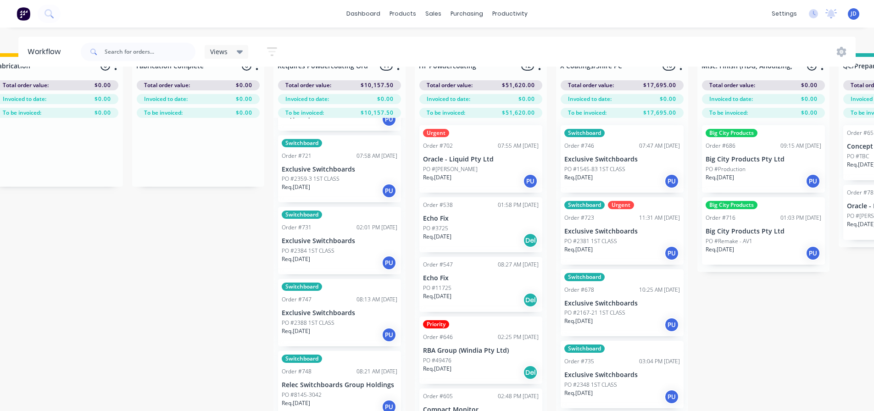
scroll to position [39, 2715]
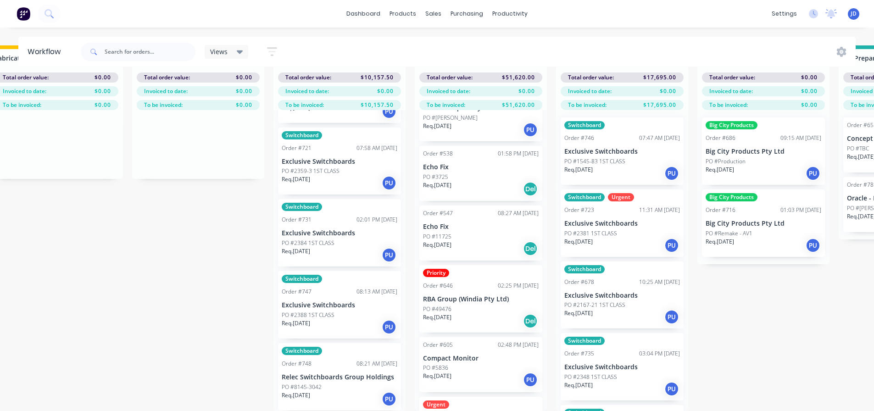
drag, startPoint x: 319, startPoint y: 366, endPoint x: 469, endPoint y: 361, distance: 149.8
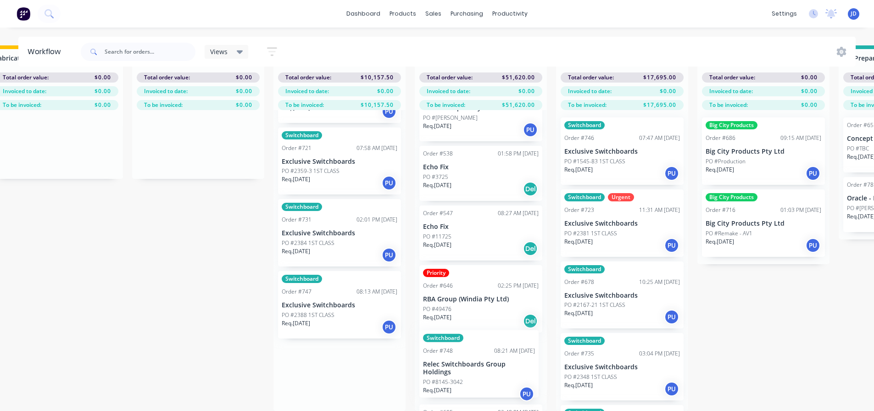
scroll to position [44, 0]
drag, startPoint x: 334, startPoint y: 325, endPoint x: 436, endPoint y: 310, distance: 103.6
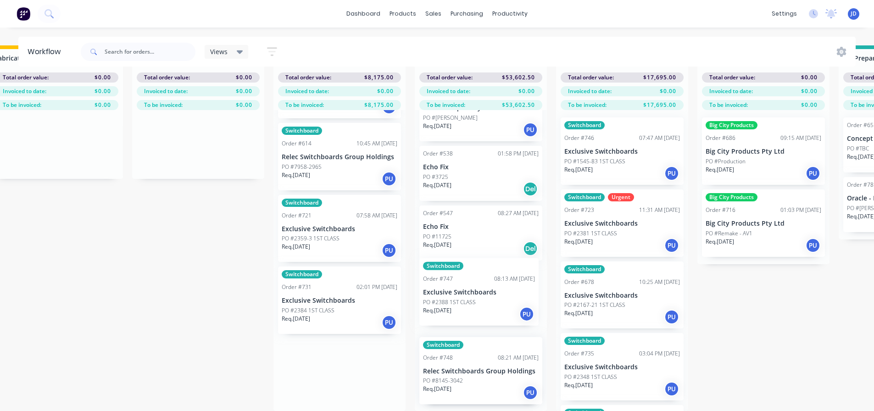
drag, startPoint x: 324, startPoint y: 266, endPoint x: 429, endPoint y: 268, distance: 104.7
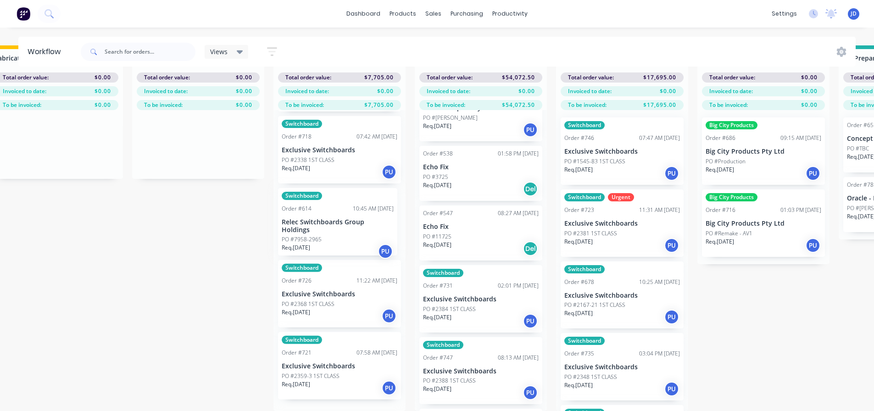
drag, startPoint x: 414, startPoint y: 237, endPoint x: 381, endPoint y: 237, distance: 33.5
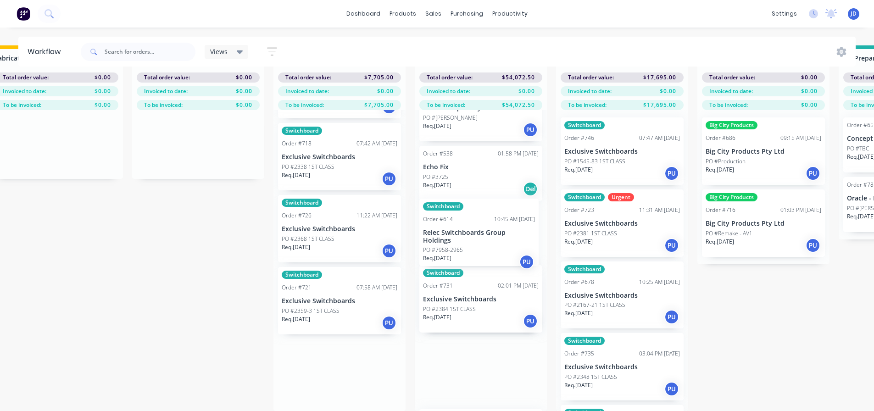
drag, startPoint x: 428, startPoint y: 238, endPoint x: 442, endPoint y: 238, distance: 13.8
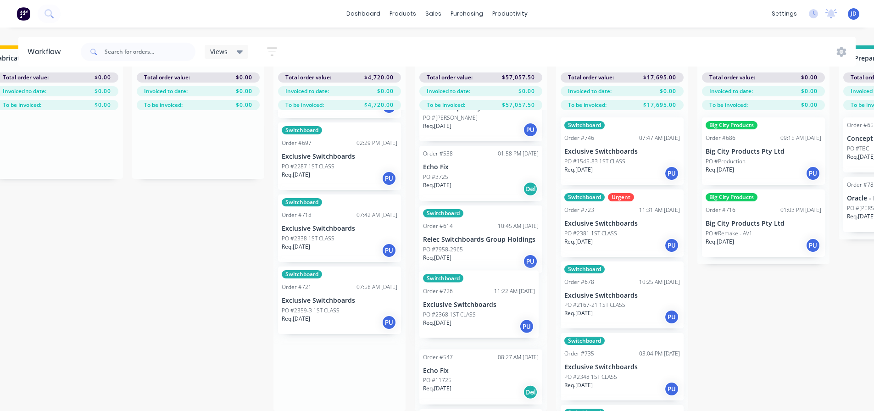
drag, startPoint x: 332, startPoint y: 243, endPoint x: 447, endPoint y: 232, distance: 114.9
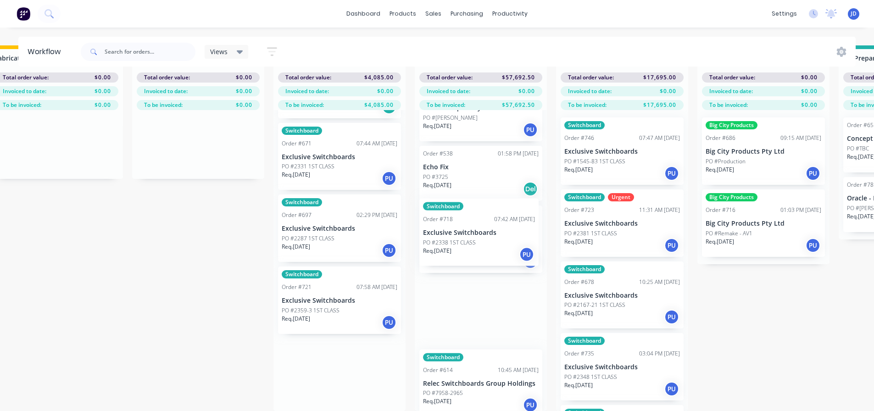
drag, startPoint x: 337, startPoint y: 228, endPoint x: 393, endPoint y: 235, distance: 56.9
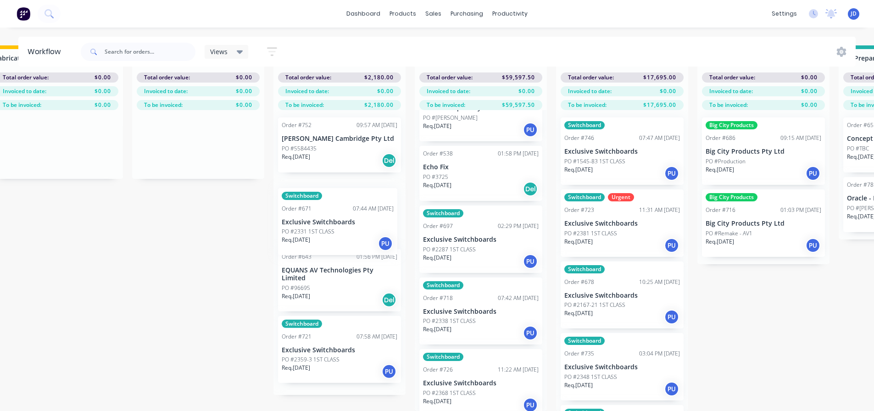
drag, startPoint x: 325, startPoint y: 248, endPoint x: 408, endPoint y: 232, distance: 85.1
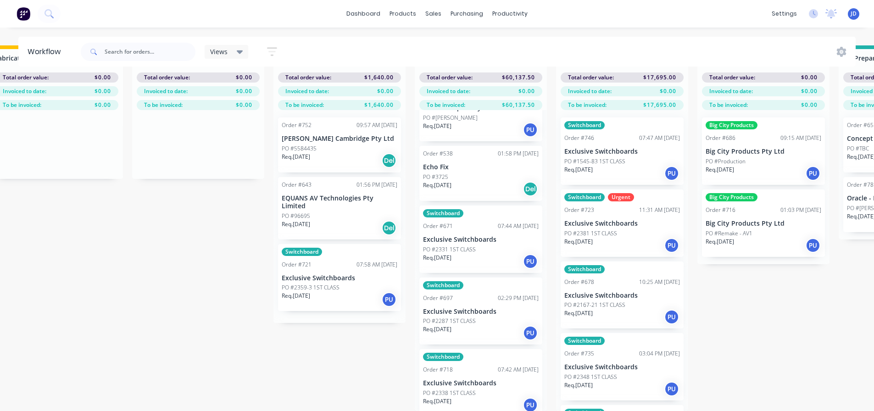
drag, startPoint x: 330, startPoint y: 273, endPoint x: 506, endPoint y: 232, distance: 180.4
drag, startPoint x: 402, startPoint y: 201, endPoint x: 467, endPoint y: 188, distance: 66.5
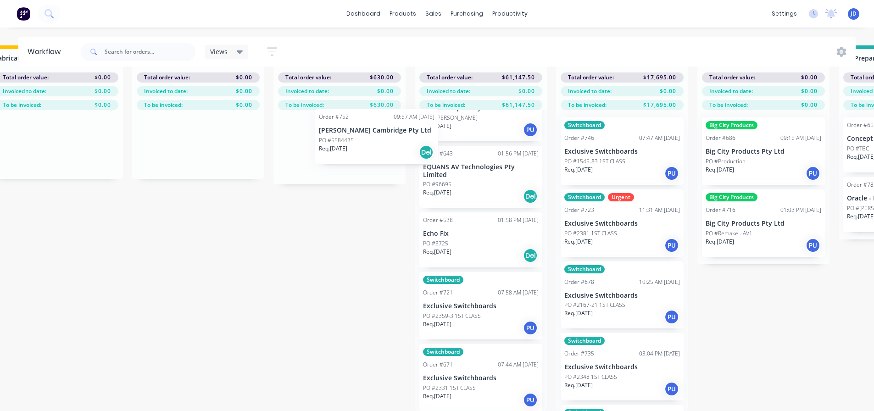
drag, startPoint x: 380, startPoint y: 141, endPoint x: 469, endPoint y: 143, distance: 88.6
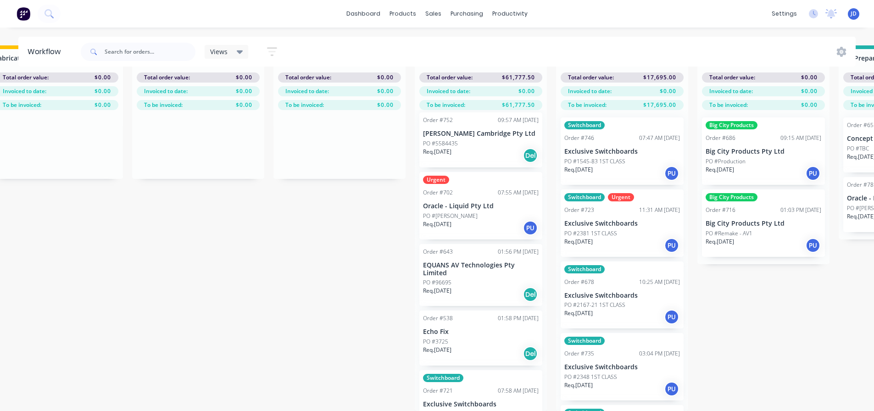
scroll to position [14, 2715]
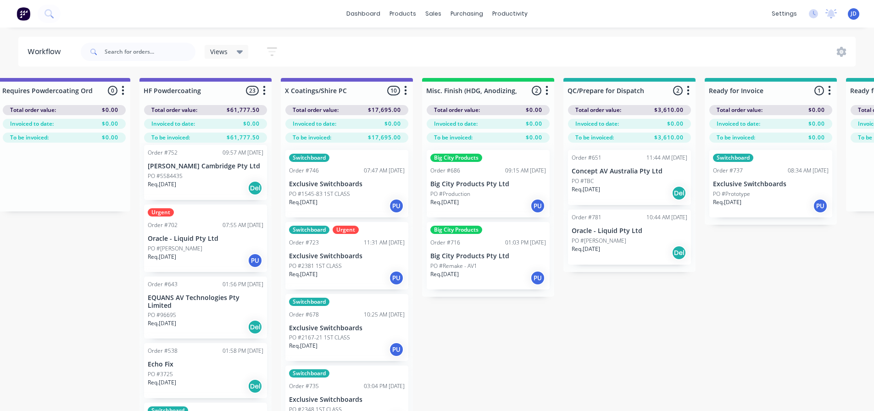
drag, startPoint x: 356, startPoint y: 295, endPoint x: 405, endPoint y: 286, distance: 49.9
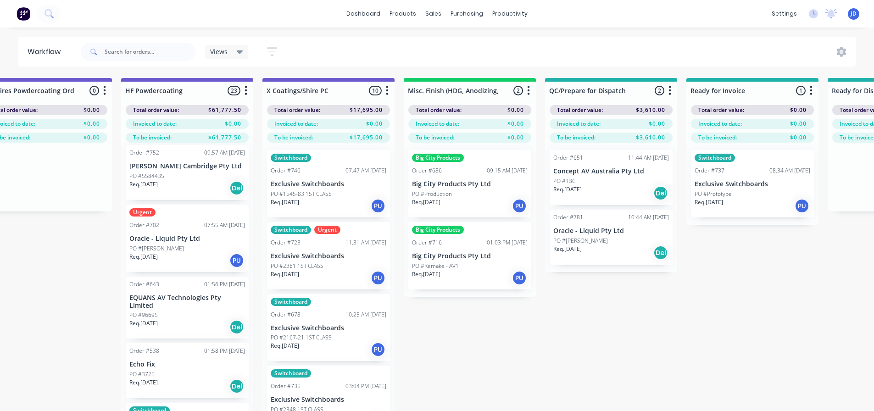
click at [631, 230] on p "Oracle - Liquid Pty Ltd" at bounding box center [612, 231] width 116 height 8
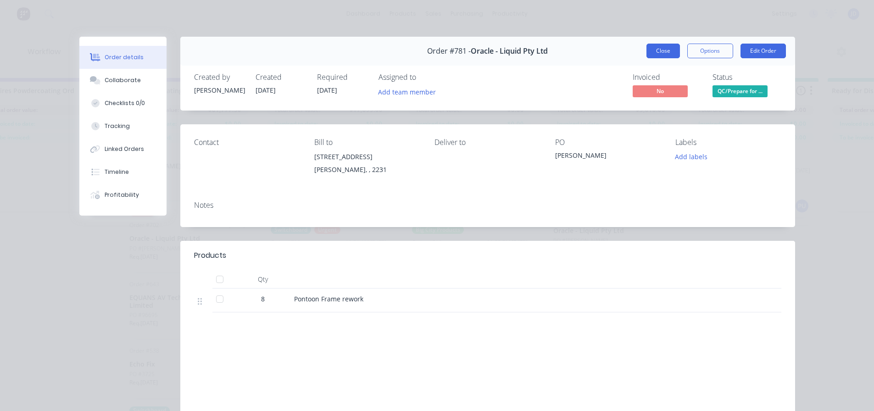
click at [649, 50] on button "Close" at bounding box center [664, 51] width 34 height 15
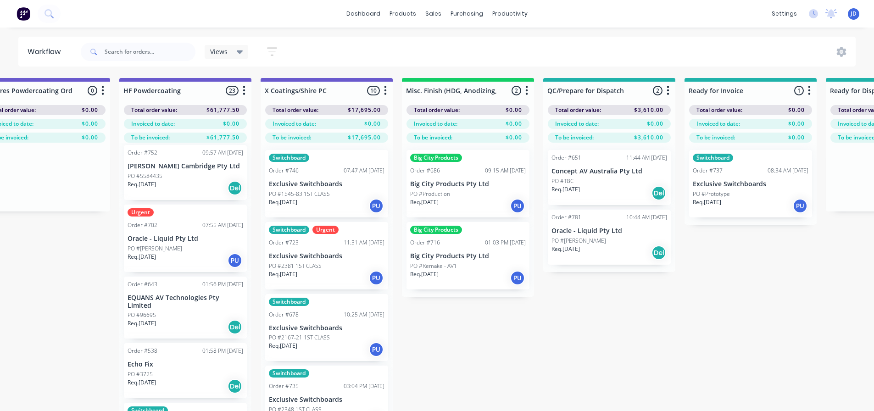
scroll to position [0, 3013]
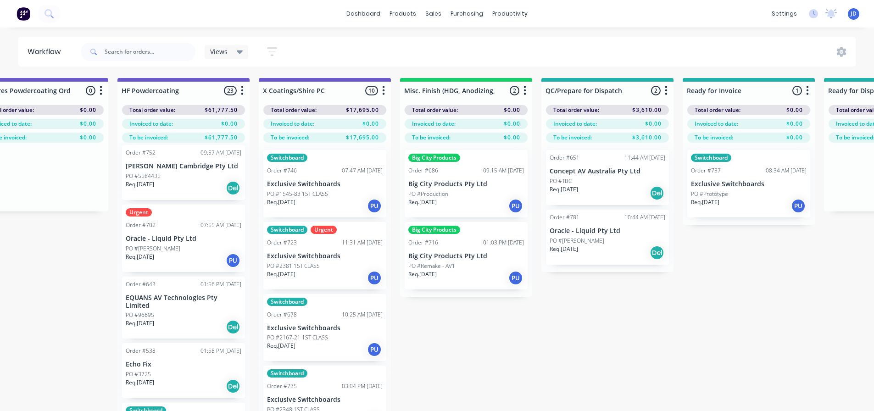
drag, startPoint x: 549, startPoint y: 313, endPoint x: 560, endPoint y: 313, distance: 11.0
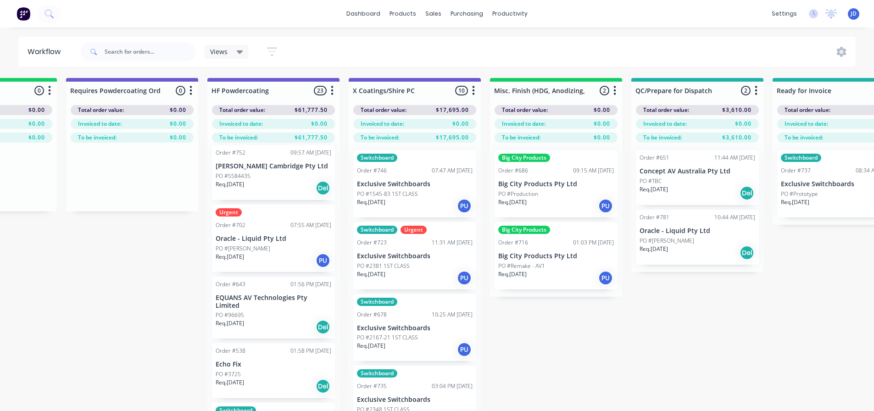
drag, startPoint x: 712, startPoint y: 360, endPoint x: 699, endPoint y: 355, distance: 14.2
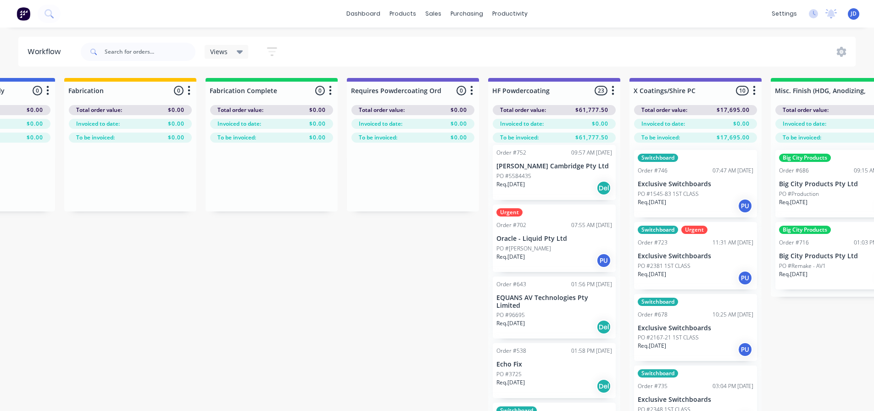
drag, startPoint x: 790, startPoint y: 356, endPoint x: 665, endPoint y: 340, distance: 126.3
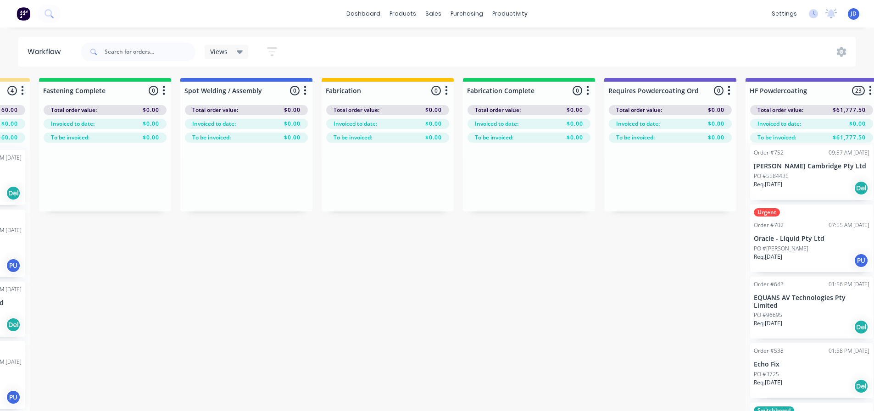
drag, startPoint x: 667, startPoint y: 340, endPoint x: 536, endPoint y: 324, distance: 131.8
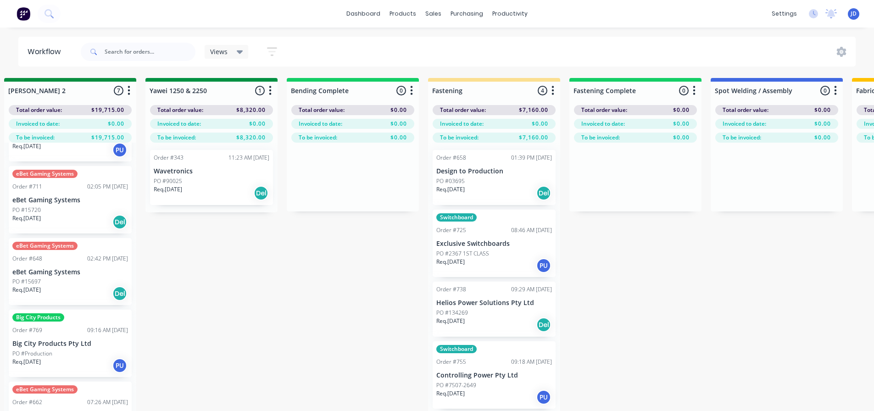
drag, startPoint x: 748, startPoint y: 323, endPoint x: 662, endPoint y: 315, distance: 86.2
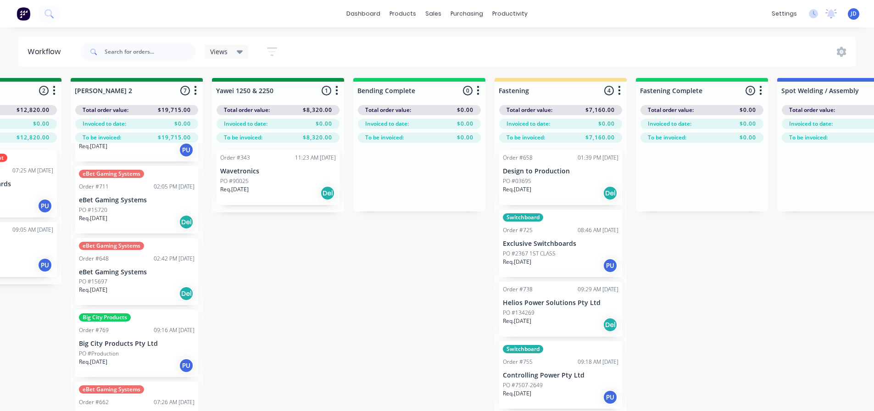
click at [542, 261] on div "Req. [DATE] PU" at bounding box center [561, 266] width 116 height 16
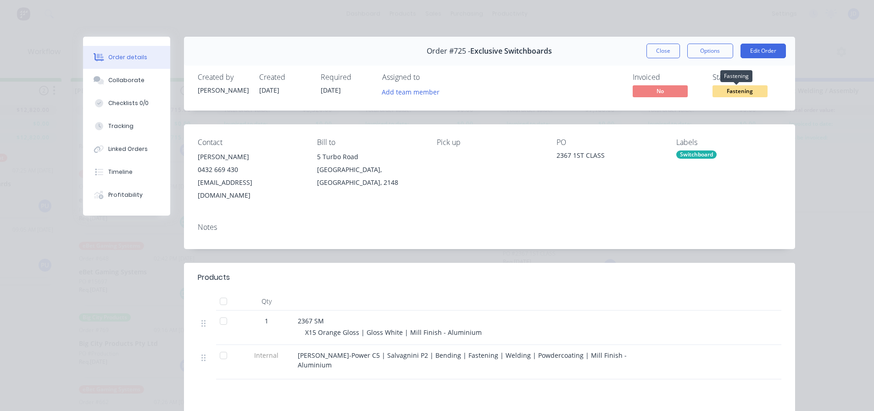
click at [740, 91] on span "Fastening" at bounding box center [740, 90] width 55 height 11
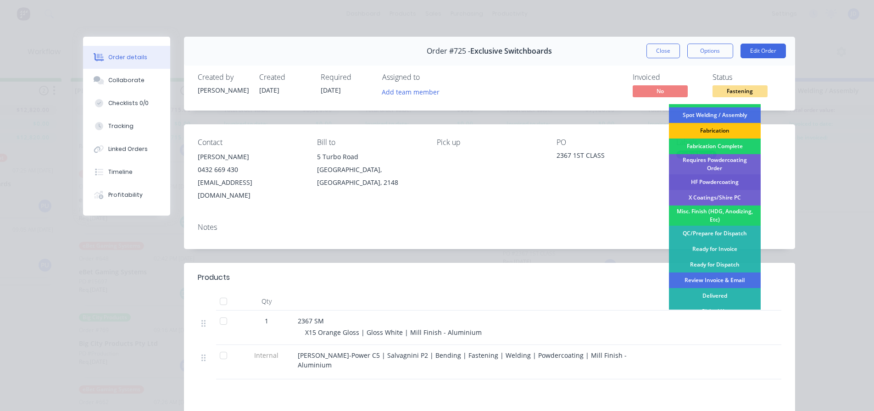
scroll to position [268, 0]
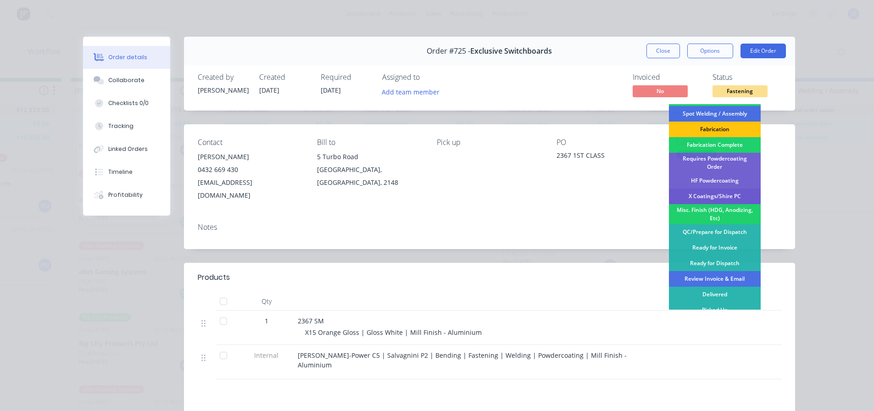
click at [725, 189] on div "X Coatings/Shire PC" at bounding box center [715, 197] width 92 height 16
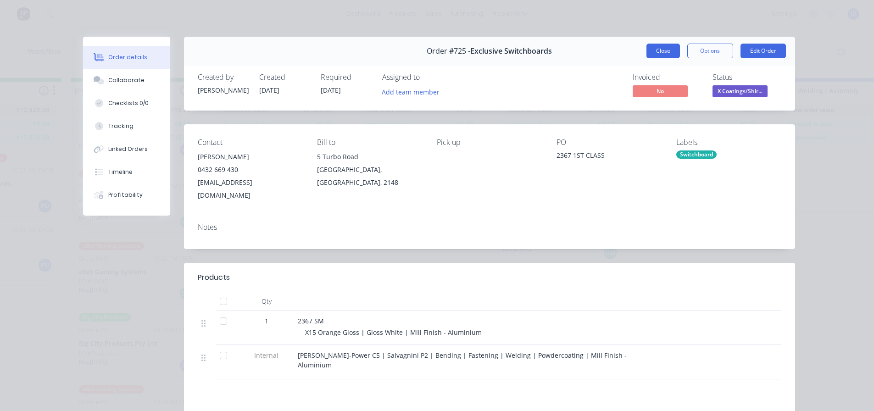
click at [659, 47] on button "Close" at bounding box center [664, 51] width 34 height 15
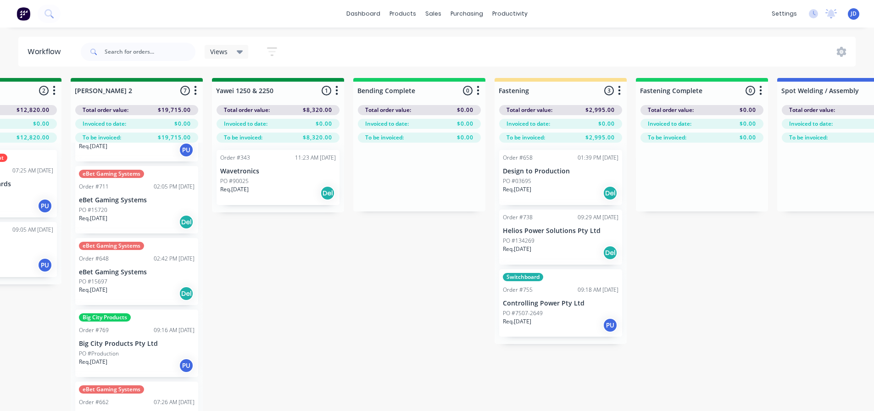
click at [538, 326] on div "Req. [DATE] PU" at bounding box center [561, 326] width 116 height 16
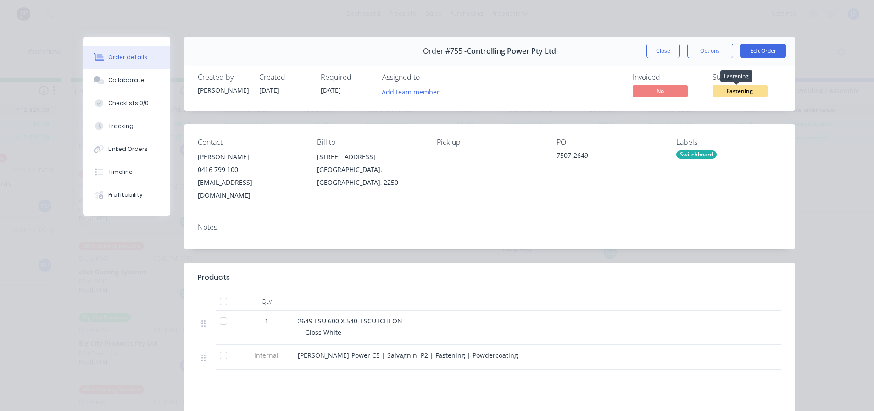
click at [721, 88] on span "Fastening" at bounding box center [740, 90] width 55 height 11
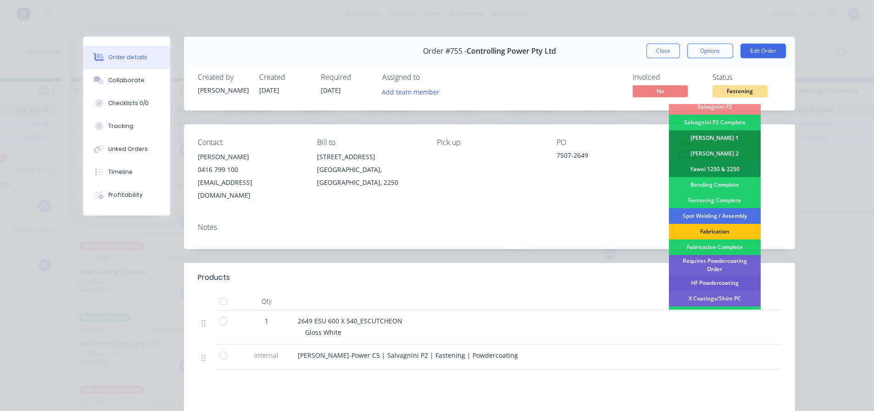
scroll to position [184, 0]
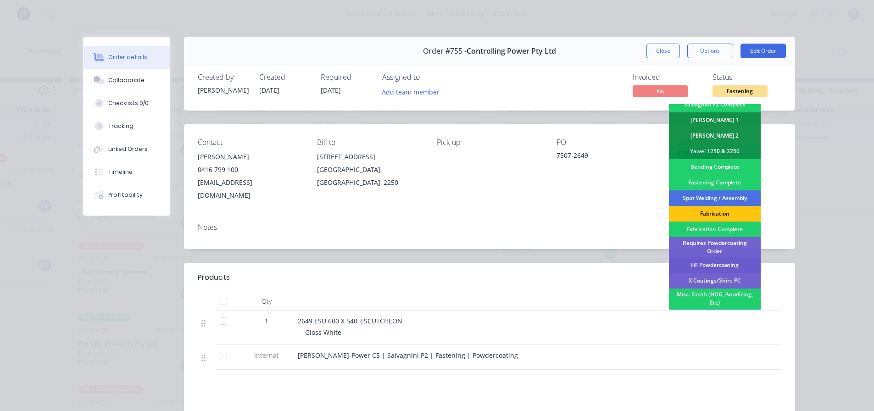
click at [729, 264] on div "HF Powdercoating" at bounding box center [715, 266] width 92 height 16
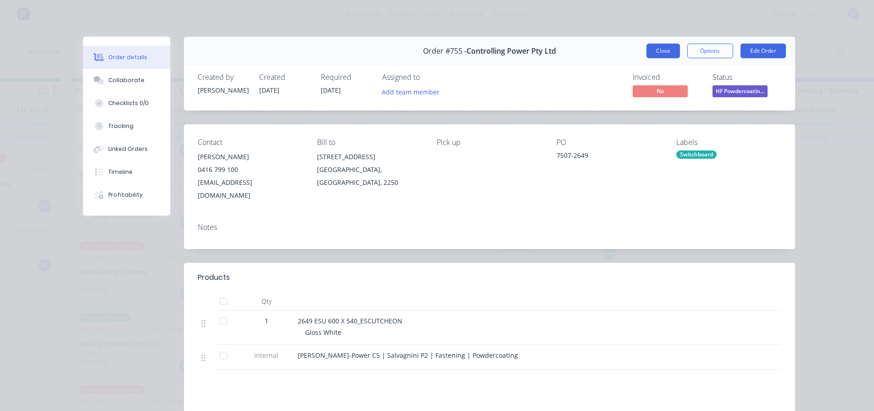
click at [662, 45] on button "Close" at bounding box center [664, 51] width 34 height 15
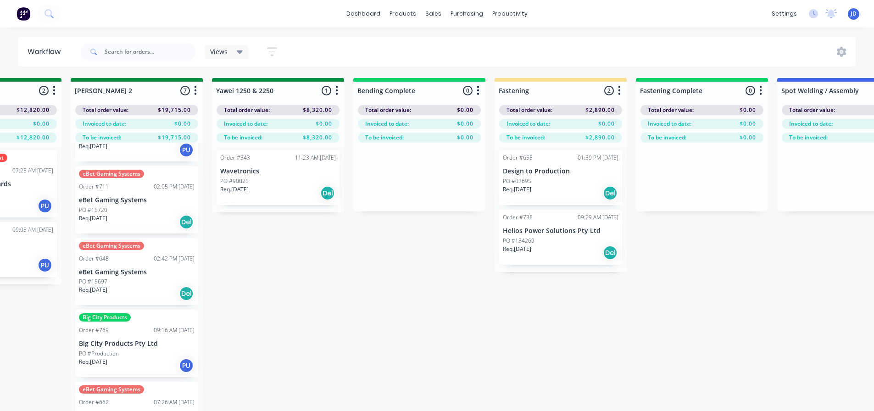
click at [562, 191] on div "Req. [DATE] Del" at bounding box center [561, 193] width 116 height 16
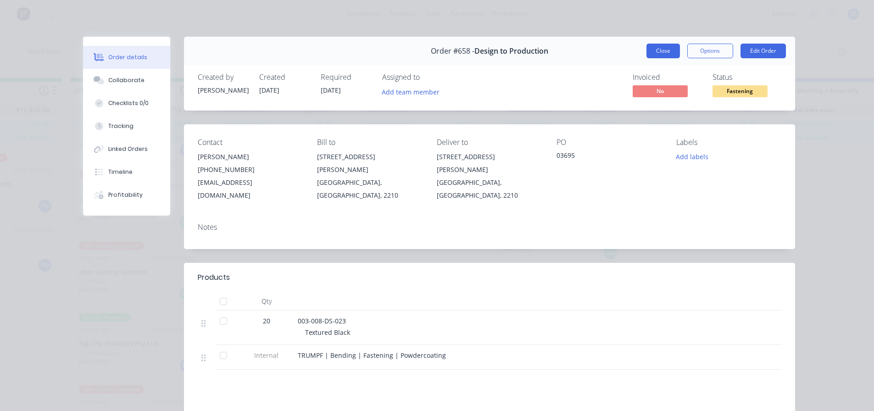
click at [657, 50] on button "Close" at bounding box center [664, 51] width 34 height 15
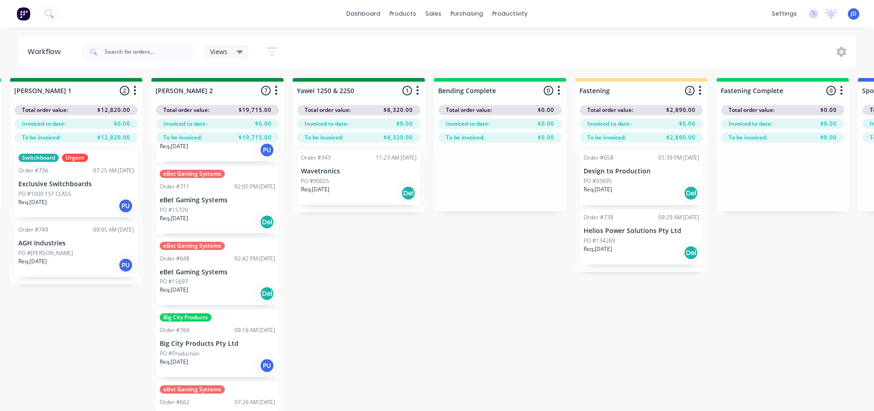
scroll to position [0, 1662]
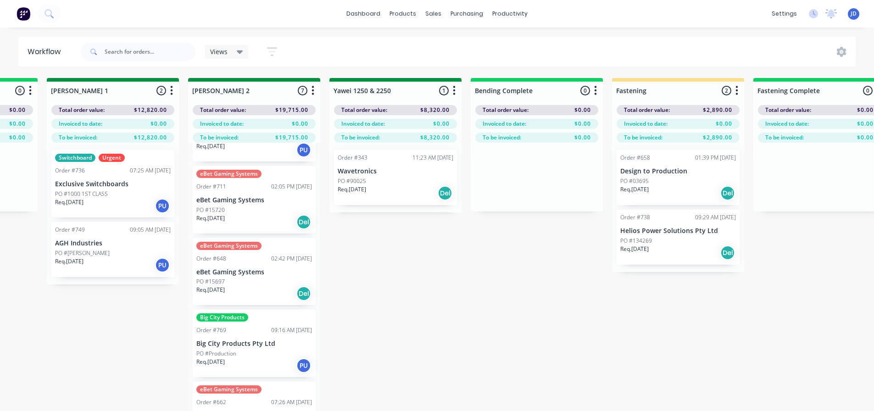
drag, startPoint x: 587, startPoint y: 326, endPoint x: 542, endPoint y: 321, distance: 45.3
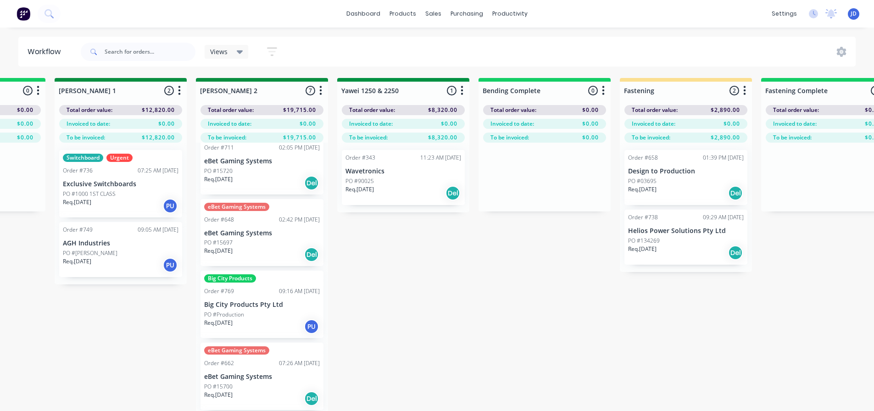
scroll to position [0, 0]
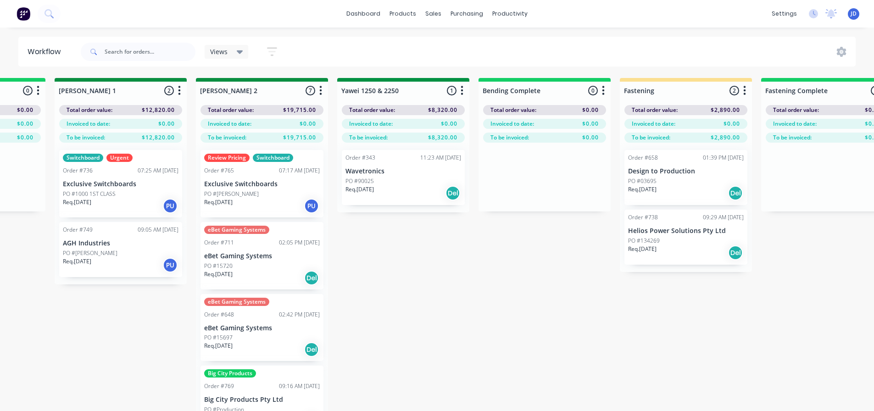
drag, startPoint x: 472, startPoint y: 325, endPoint x: 467, endPoint y: 323, distance: 5.8
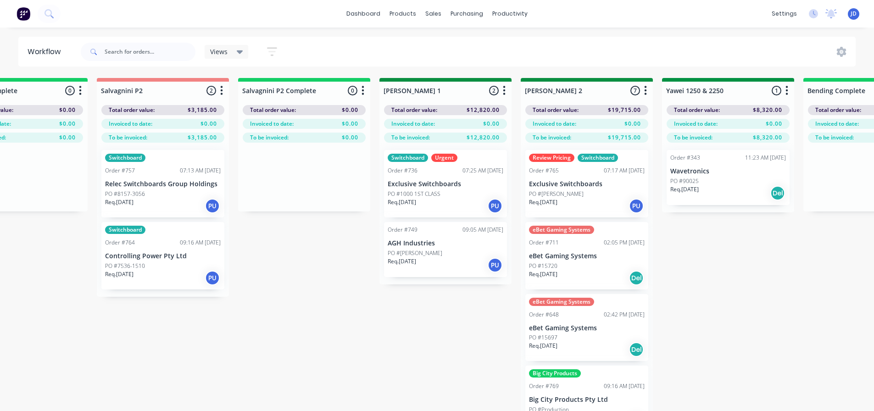
scroll to position [0, 1232]
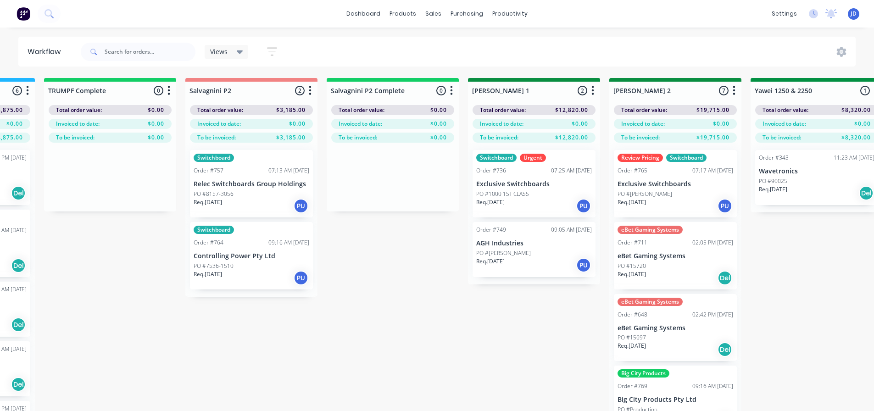
drag, startPoint x: 575, startPoint y: 340, endPoint x: 539, endPoint y: 333, distance: 36.6
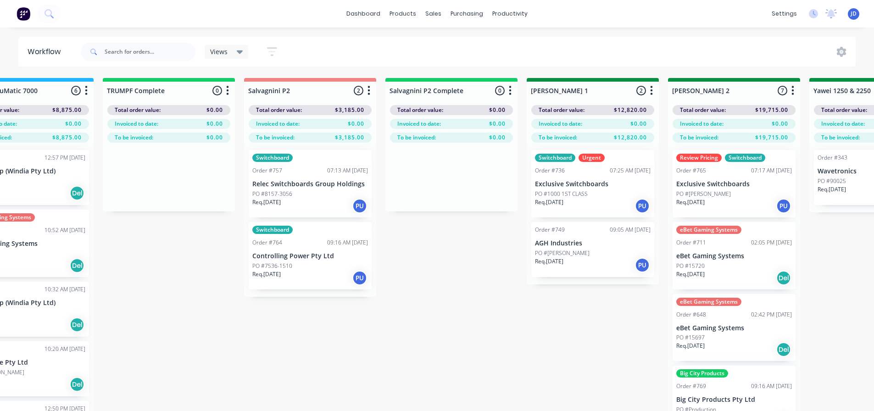
drag, startPoint x: 510, startPoint y: 343, endPoint x: 471, endPoint y: 336, distance: 39.3
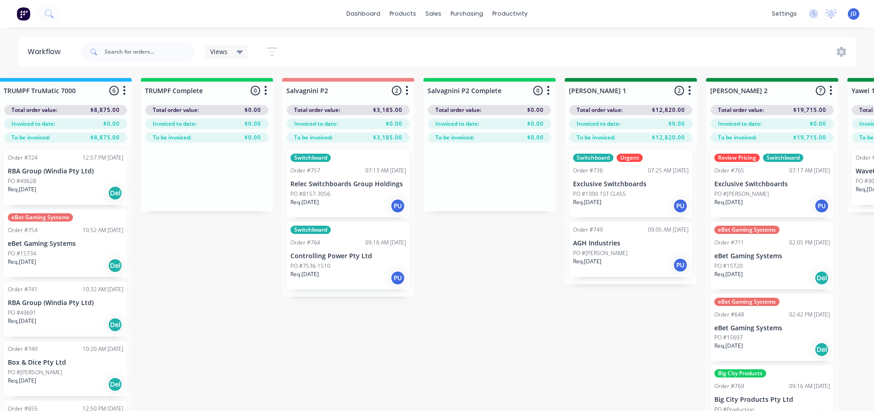
drag, startPoint x: 561, startPoint y: 350, endPoint x: 471, endPoint y: 335, distance: 91.2
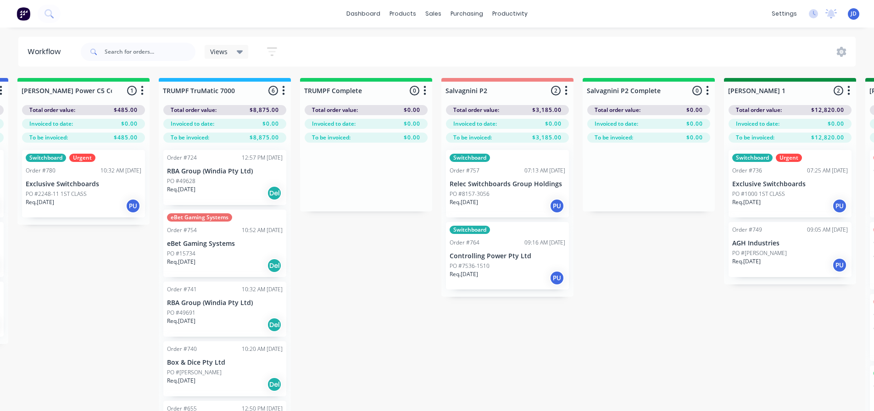
scroll to position [0, 987]
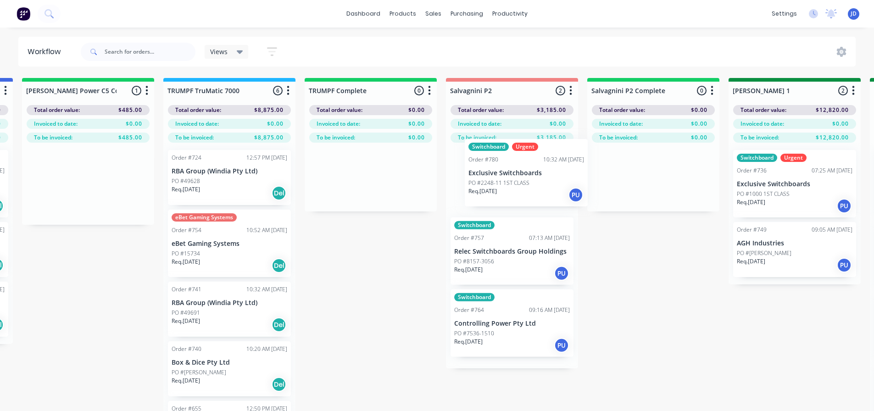
drag, startPoint x: 80, startPoint y: 193, endPoint x: 518, endPoint y: 181, distance: 438.1
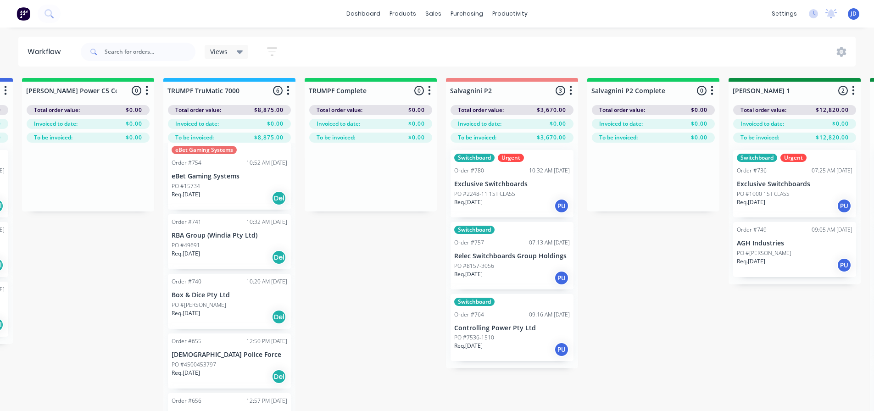
scroll to position [73, 0]
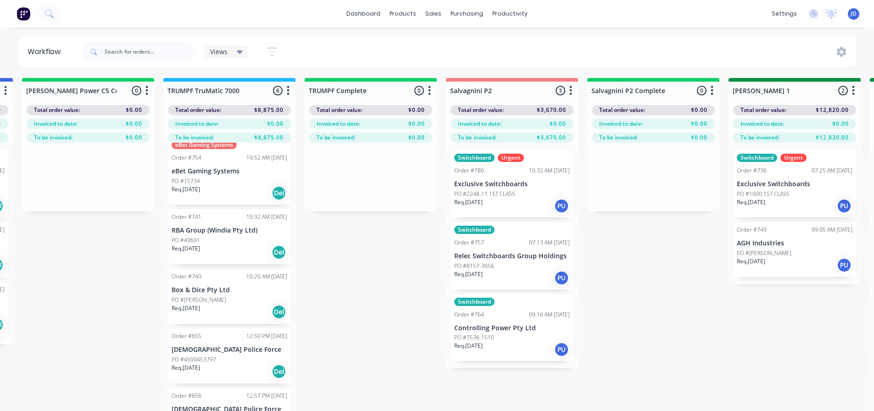
click at [244, 191] on div "Req. [DATE] Del" at bounding box center [230, 193] width 116 height 16
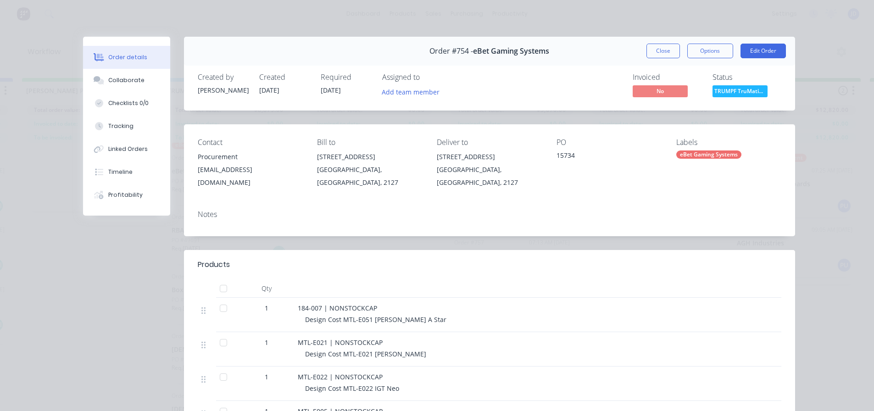
click at [663, 40] on div "Order #754 - eBet Gaming Systems Close Options Edit Order" at bounding box center [489, 51] width 611 height 29
click at [663, 56] on button "Close" at bounding box center [664, 51] width 34 height 15
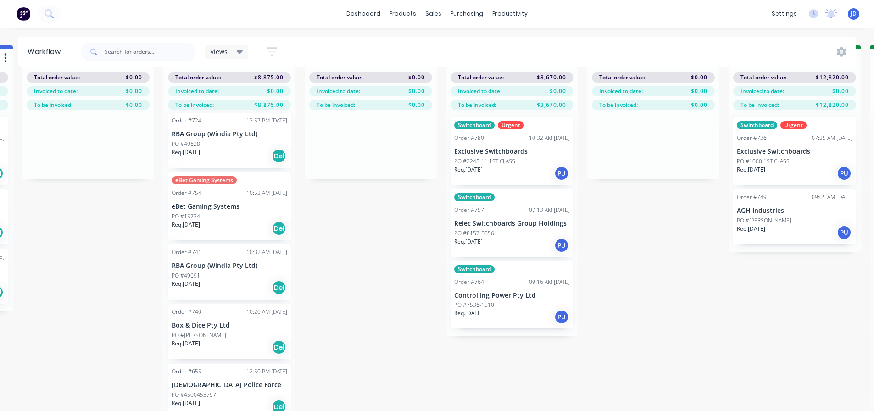
scroll to position [0, 0]
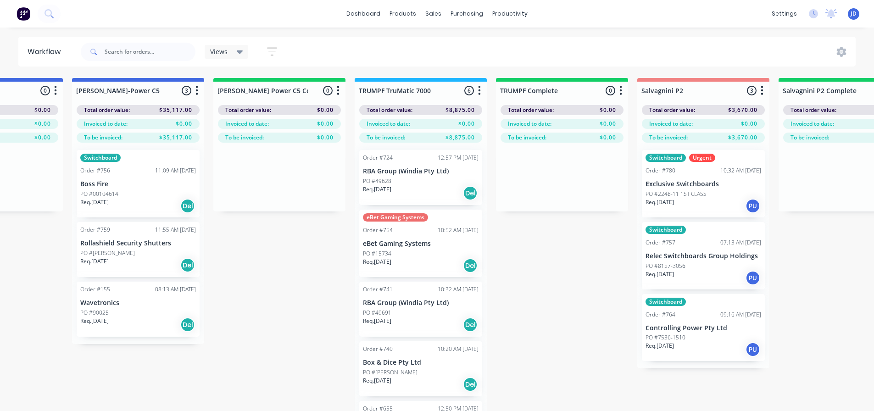
drag, startPoint x: 374, startPoint y: 349, endPoint x: 311, endPoint y: 337, distance: 64.1
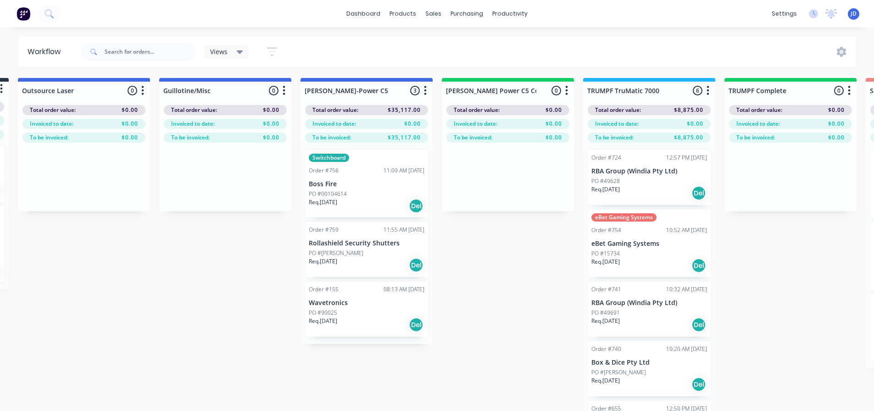
drag, startPoint x: 344, startPoint y: 332, endPoint x: 286, endPoint y: 288, distance: 73.0
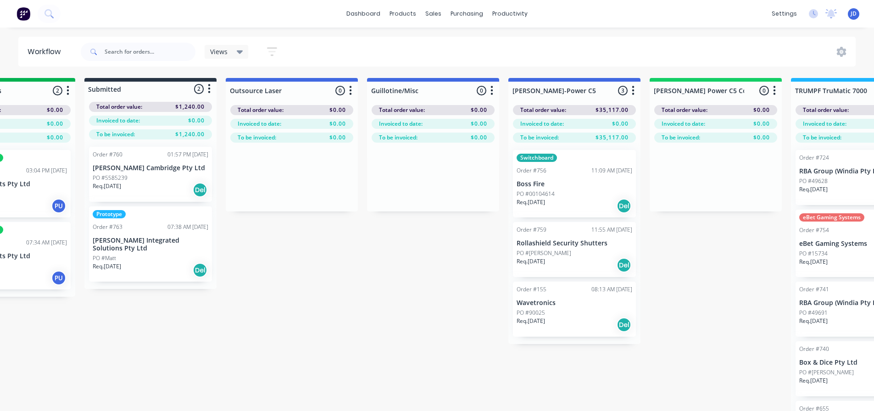
drag, startPoint x: 265, startPoint y: 351, endPoint x: 189, endPoint y: 321, distance: 81.8
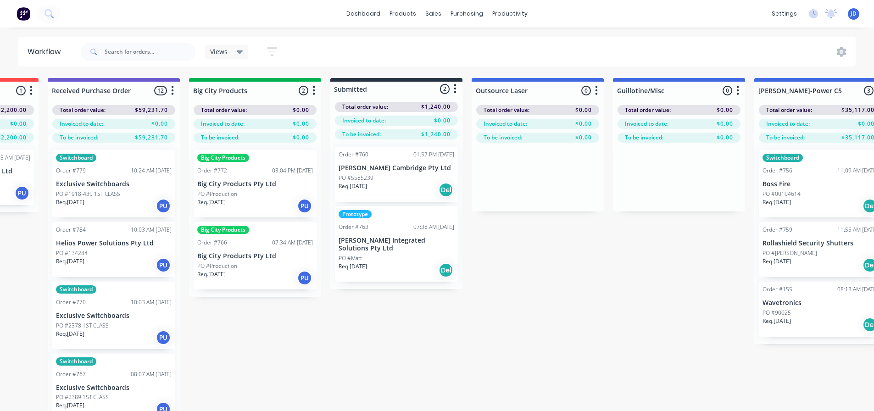
drag, startPoint x: 248, startPoint y: 347, endPoint x: 194, endPoint y: 325, distance: 58.5
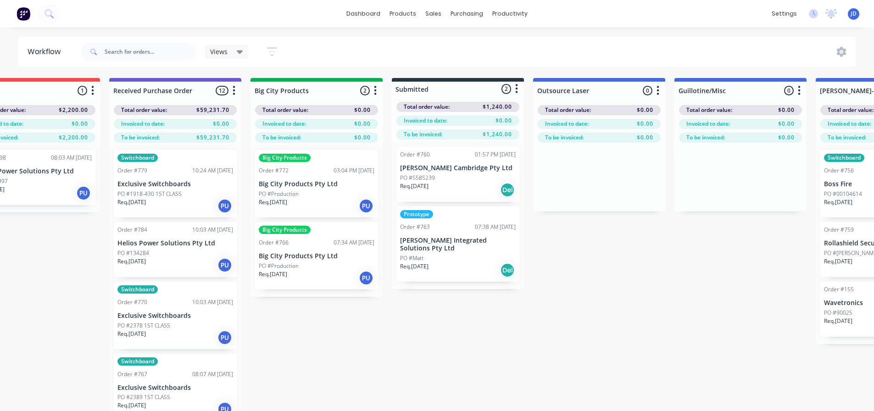
click at [463, 263] on div "Req. [DATE] Del" at bounding box center [458, 271] width 116 height 16
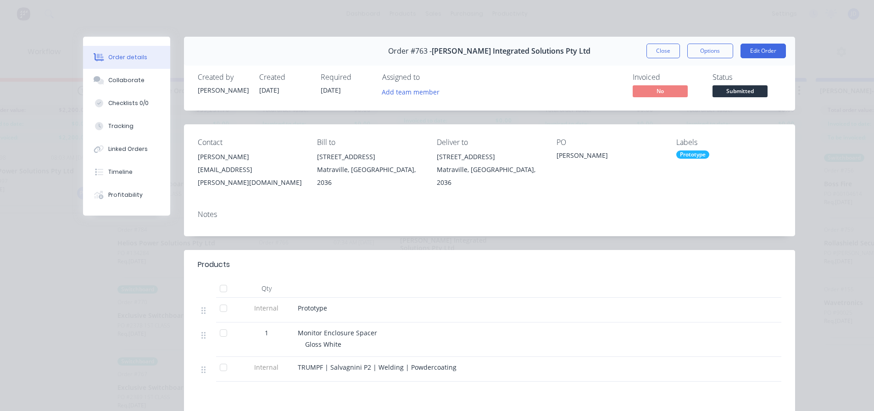
click at [690, 63] on div "Order #763 - [PERSON_NAME] Integrated Solutions Pty Ltd Close Options Edit Order" at bounding box center [489, 51] width 611 height 29
click at [681, 53] on div "Close Options Edit Order" at bounding box center [717, 51] width 140 height 15
click at [667, 53] on button "Close" at bounding box center [664, 51] width 34 height 15
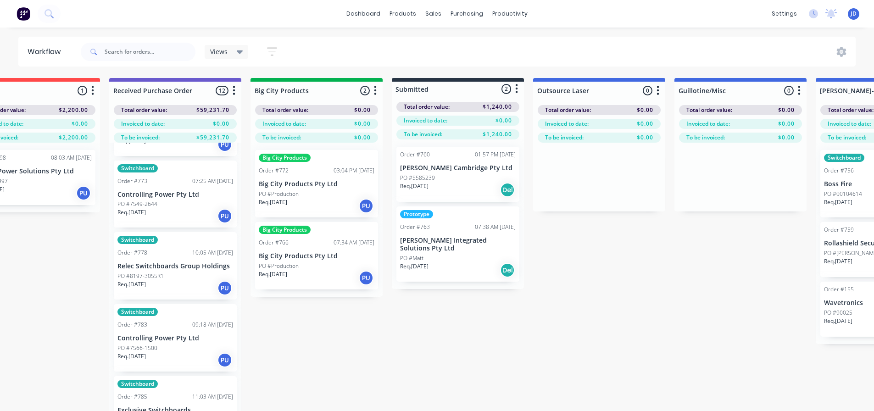
scroll to position [554, 0]
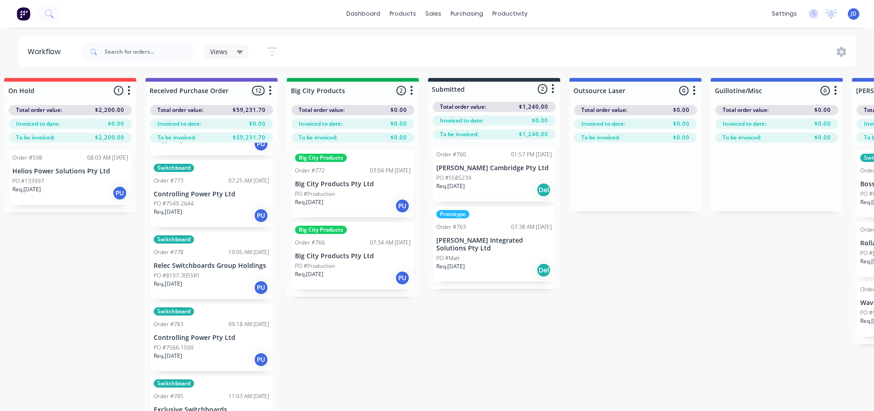
drag, startPoint x: 483, startPoint y: 363, endPoint x: 441, endPoint y: 345, distance: 45.7
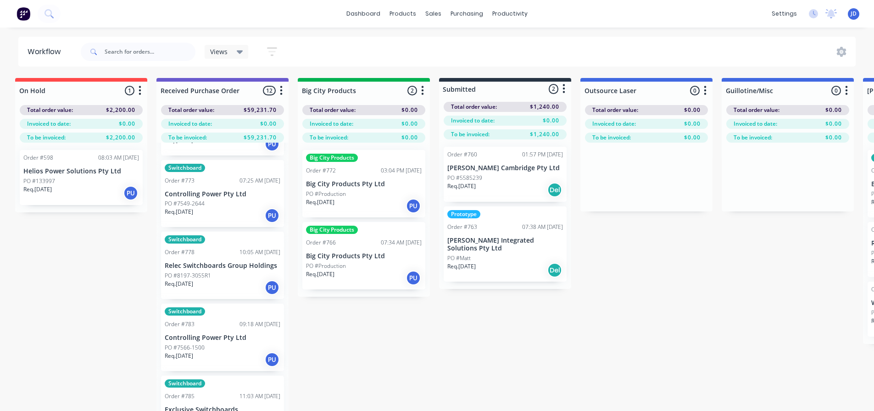
click at [505, 178] on div "PO #5585239" at bounding box center [506, 178] width 116 height 8
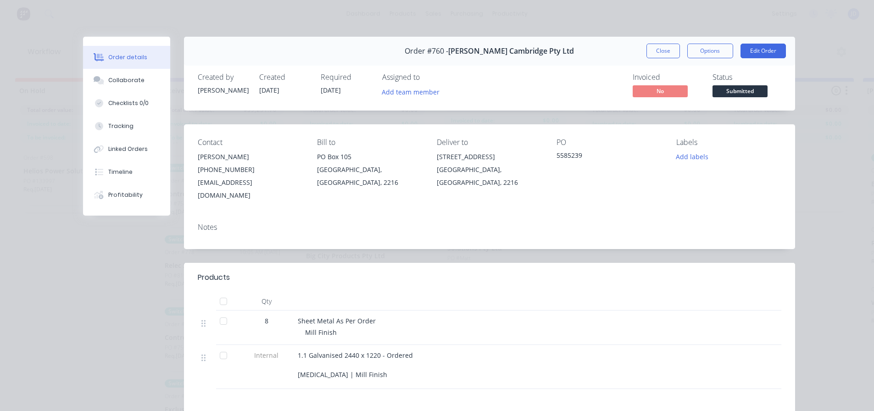
click at [383, 358] on div "1.1 Galvanised 2440 x 1220 - Ordered [MEDICAL_DATA] | Mill Finish" at bounding box center [478, 365] width 360 height 29
click at [664, 50] on button "Close" at bounding box center [664, 51] width 34 height 15
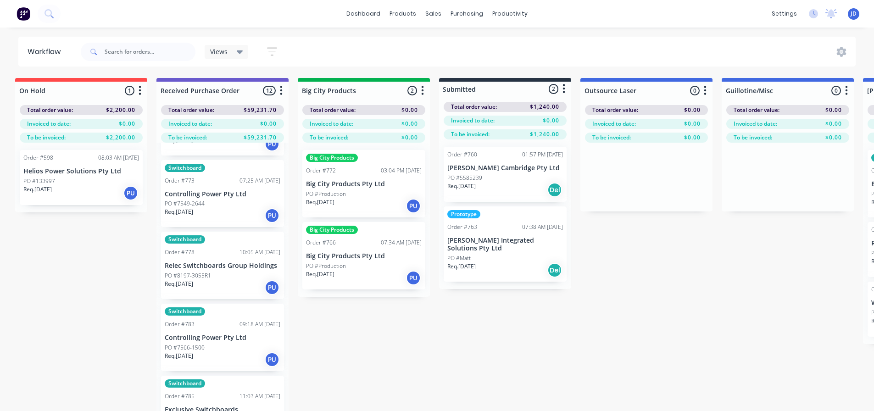
click at [521, 181] on div "PO #5585239" at bounding box center [506, 178] width 116 height 8
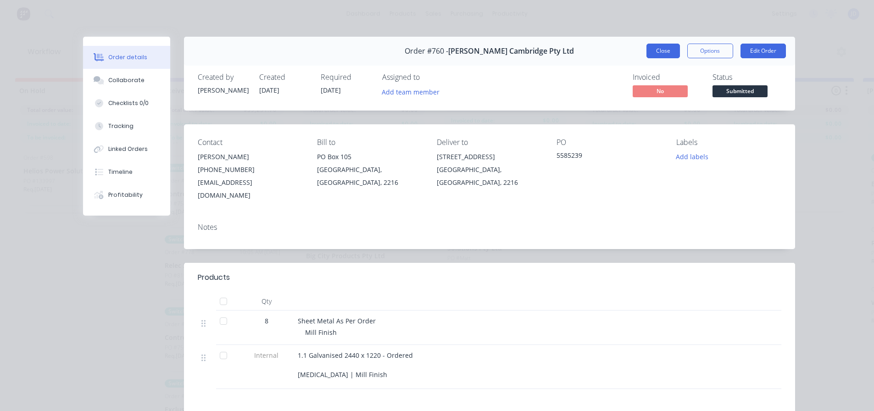
click at [655, 47] on button "Close" at bounding box center [664, 51] width 34 height 15
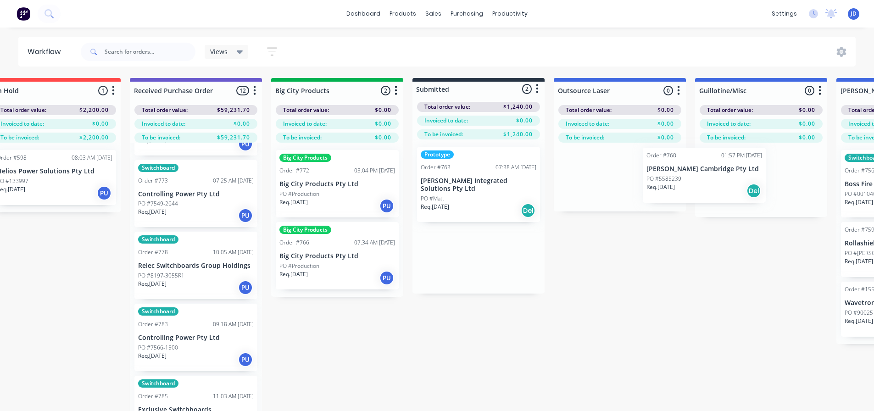
drag, startPoint x: 517, startPoint y: 163, endPoint x: 685, endPoint y: 162, distance: 167.6
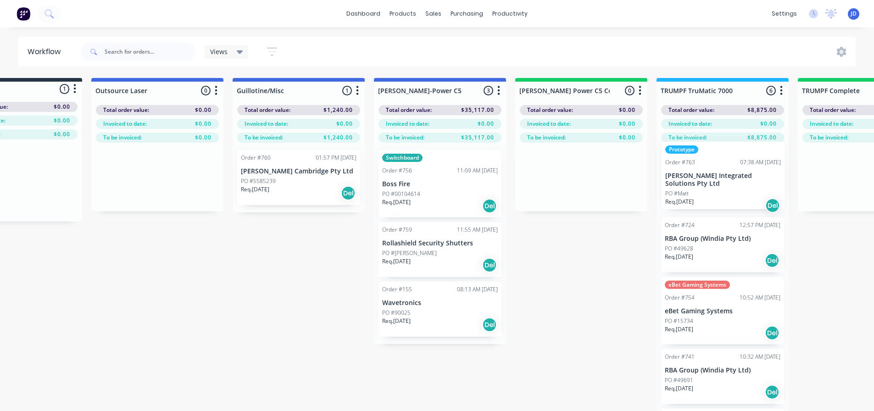
drag, startPoint x: 465, startPoint y: 181, endPoint x: 643, endPoint y: 182, distance: 177.2
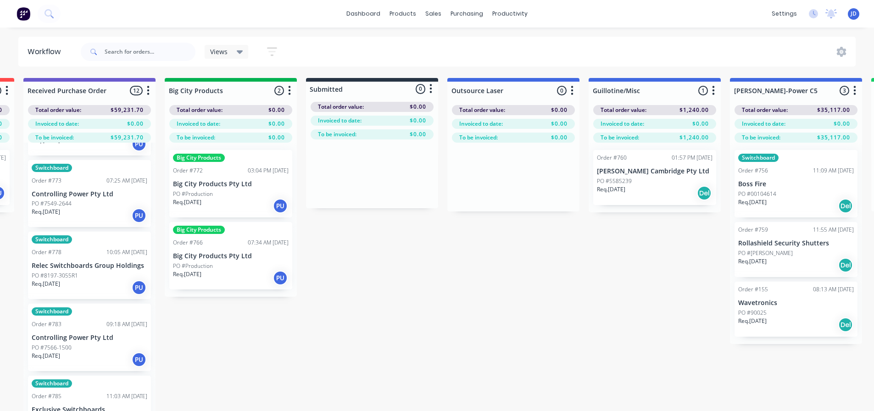
scroll to position [0, 27]
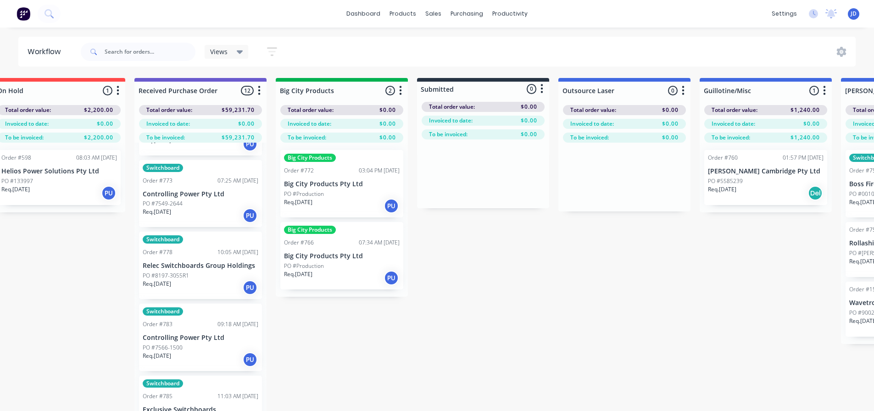
drag, startPoint x: 566, startPoint y: 303, endPoint x: 492, endPoint y: 274, distance: 79.4
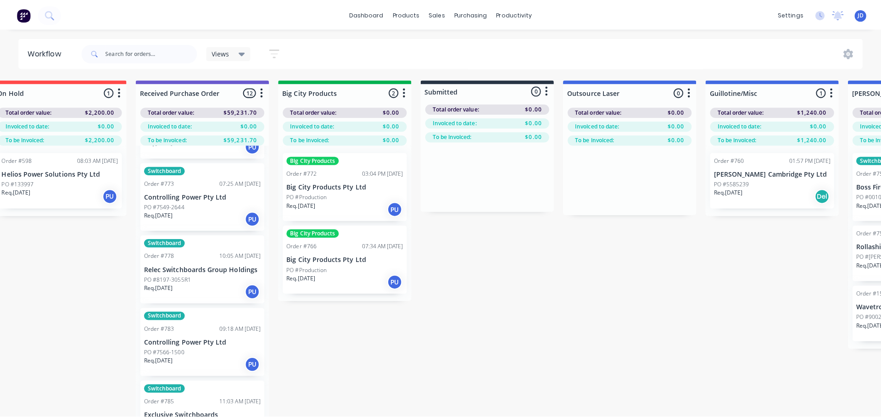
scroll to position [0, 0]
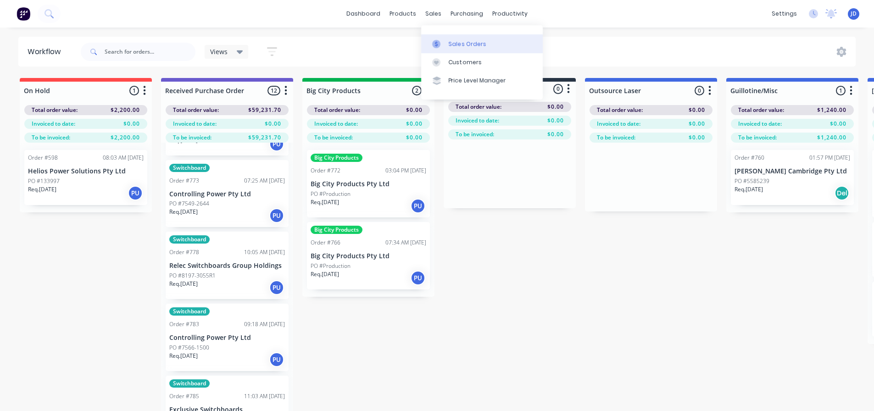
click at [440, 48] on icon at bounding box center [436, 44] width 8 height 8
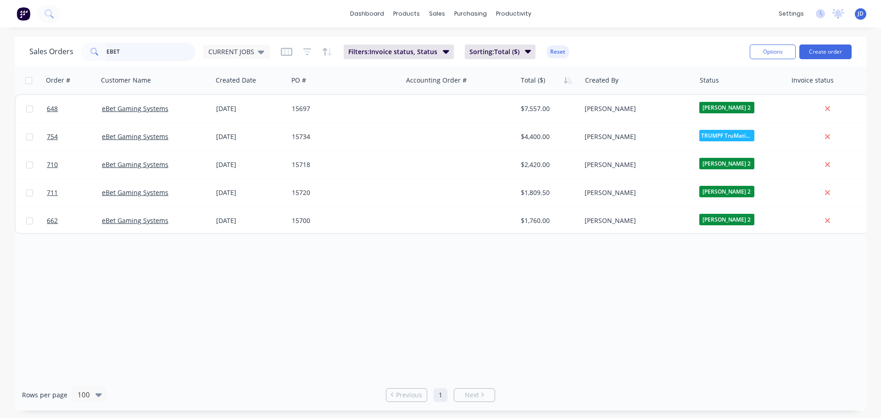
click at [149, 51] on input "EBET" at bounding box center [151, 52] width 90 height 18
drag, startPoint x: 123, startPoint y: 50, endPoint x: -47, endPoint y: 16, distance: 173.2
click at [0, 16] on html "dashboard products sales purchasing productivity dashboard products Product Cat…" at bounding box center [440, 209] width 881 height 418
type input "helios"
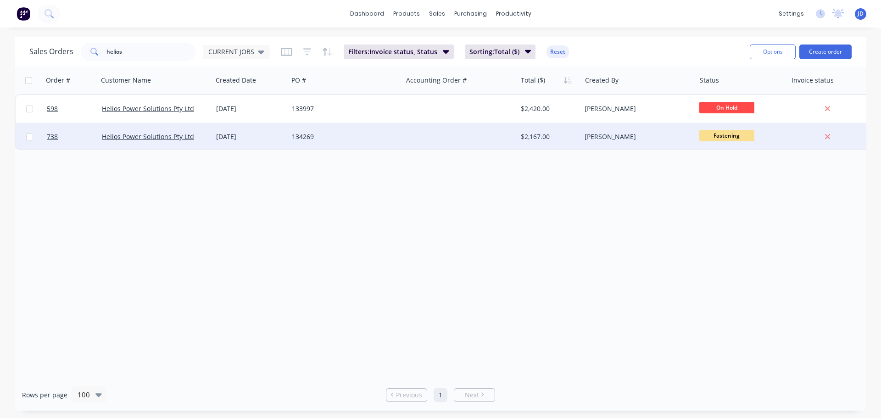
click at [729, 140] on span "Fastening" at bounding box center [727, 135] width 55 height 11
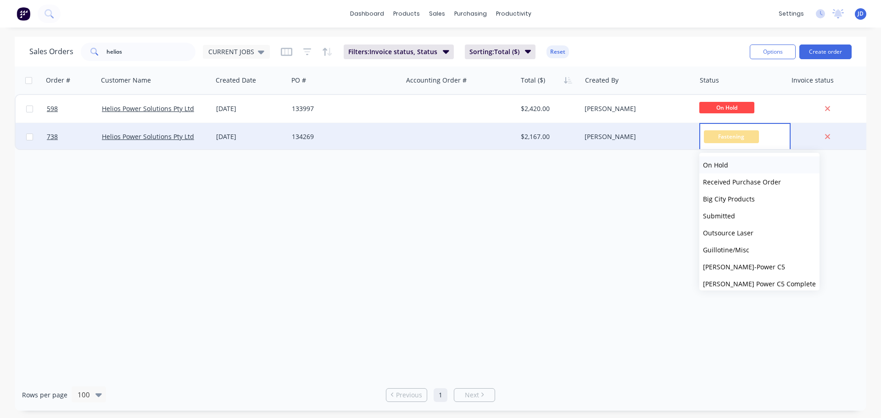
click at [731, 169] on button "On Hold" at bounding box center [760, 165] width 120 height 17
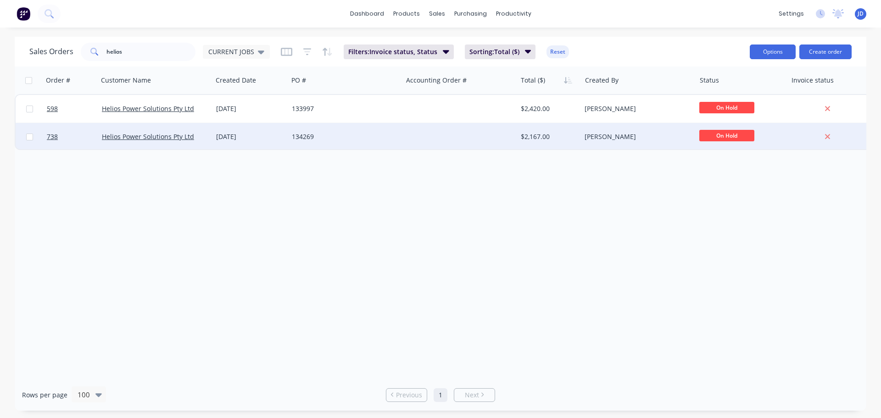
click at [772, 52] on button "Options" at bounding box center [773, 52] width 46 height 15
click at [659, 44] on div "Sales Orders helios CURRENT JOBS Filters: Invoice status, Status Sorting: Total…" at bounding box center [385, 51] width 713 height 22
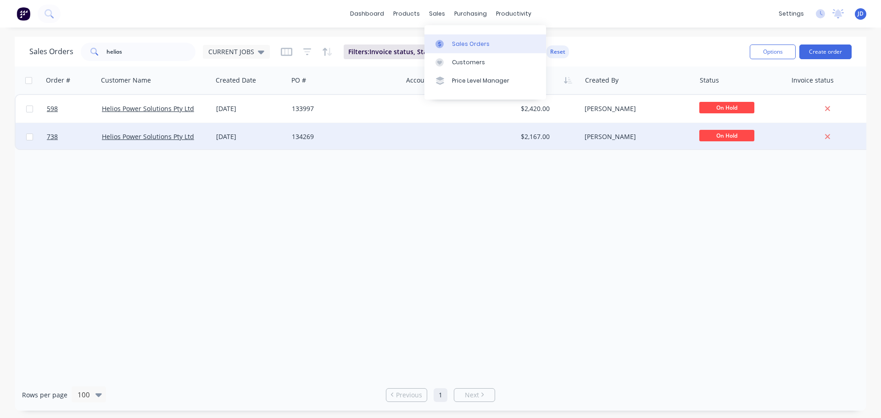
click at [446, 42] on div at bounding box center [443, 44] width 14 height 8
click at [465, 43] on div "Sales Orders" at bounding box center [471, 44] width 38 height 8
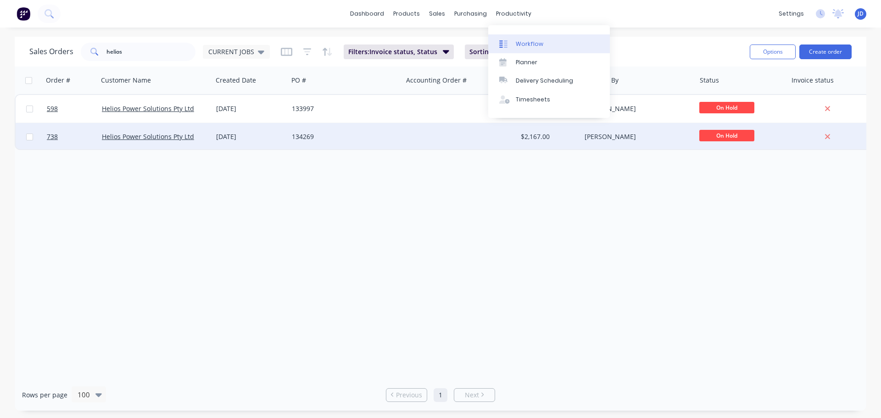
click at [522, 43] on div "Workflow" at bounding box center [530, 44] width 28 height 8
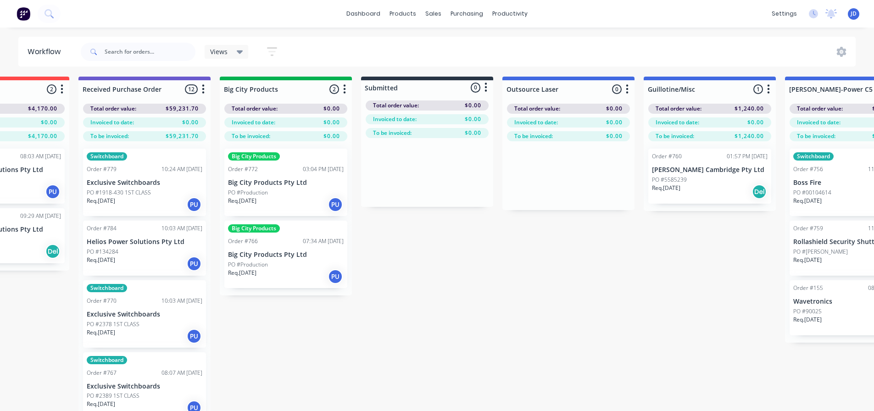
drag, startPoint x: 389, startPoint y: 321, endPoint x: 437, endPoint y: 328, distance: 48.2
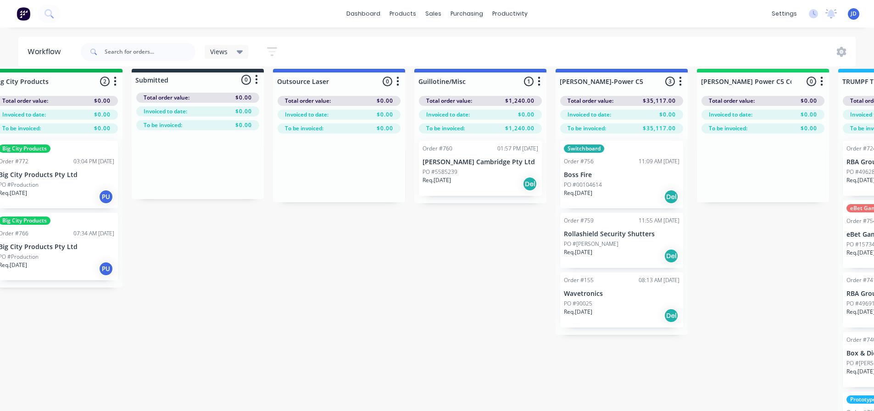
drag, startPoint x: 430, startPoint y: 330, endPoint x: 415, endPoint y: 325, distance: 16.0
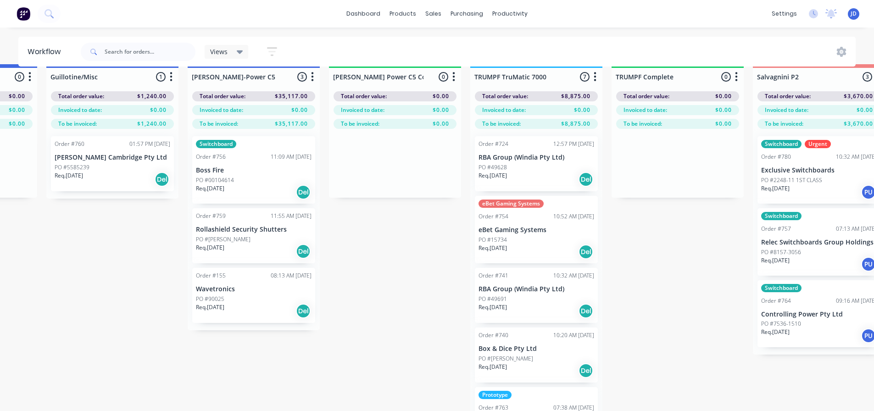
drag, startPoint x: 276, startPoint y: 319, endPoint x: 343, endPoint y: 324, distance: 67.7
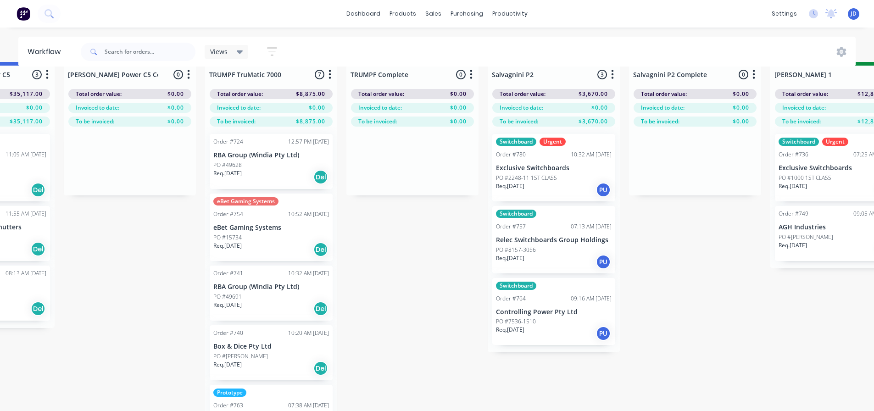
drag, startPoint x: 229, startPoint y: 336, endPoint x: 250, endPoint y: 342, distance: 21.8
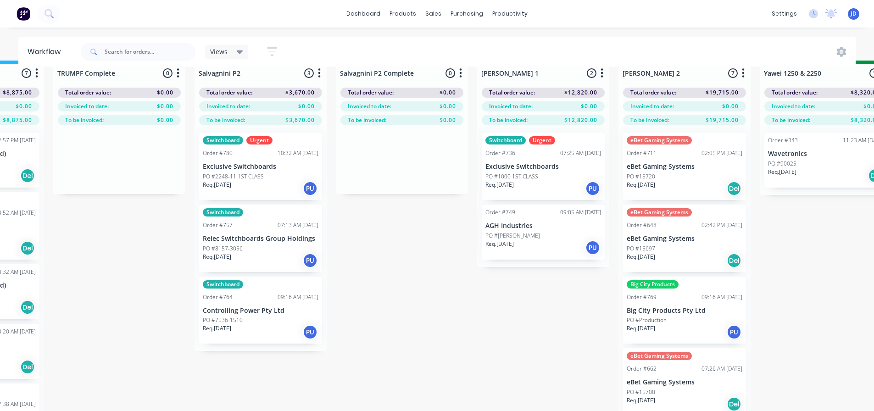
drag, startPoint x: 415, startPoint y: 368, endPoint x: 541, endPoint y: 357, distance: 125.8
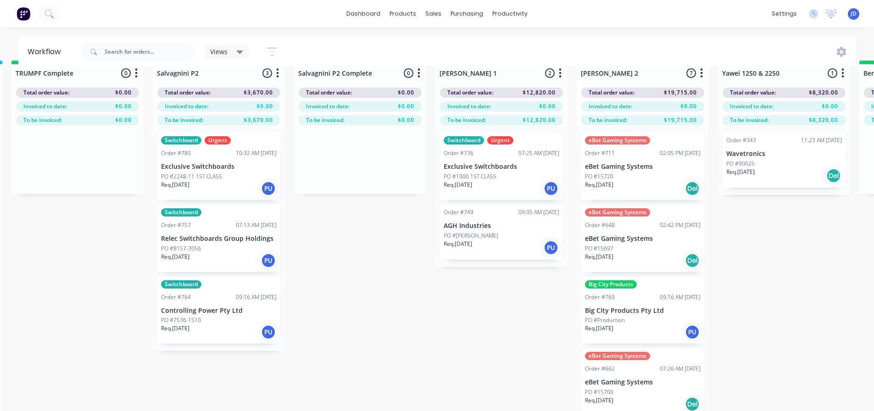
scroll to position [18, 1536]
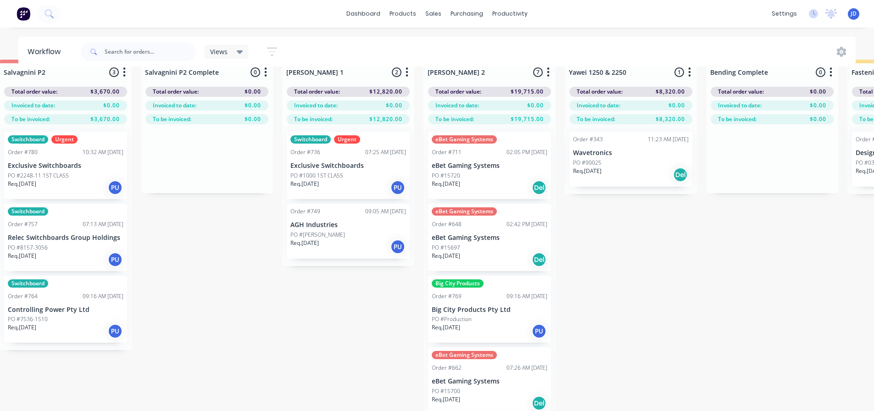
drag, startPoint x: 336, startPoint y: 347, endPoint x: 446, endPoint y: 349, distance: 110.7
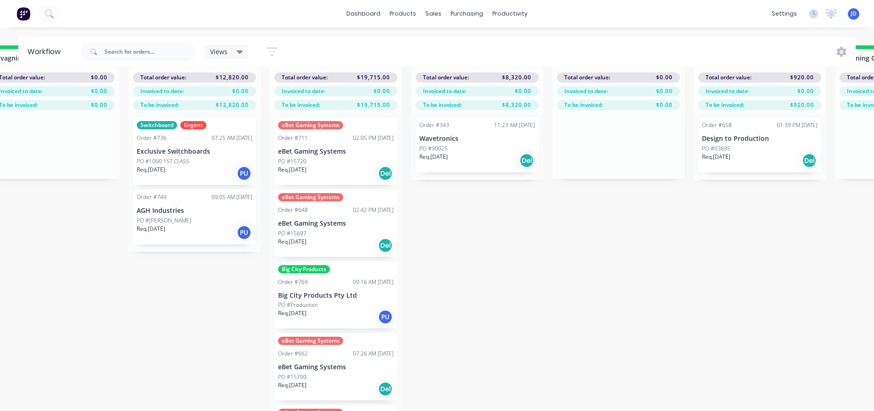
scroll to position [39, 1866]
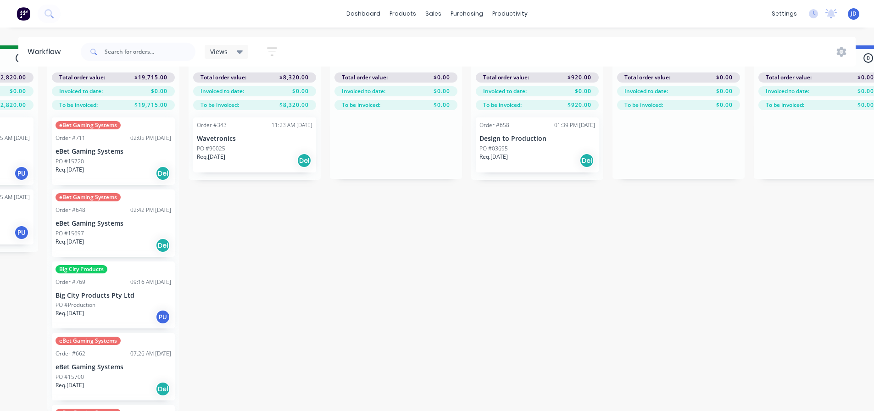
drag, startPoint x: 534, startPoint y: 337, endPoint x: 595, endPoint y: 338, distance: 61.5
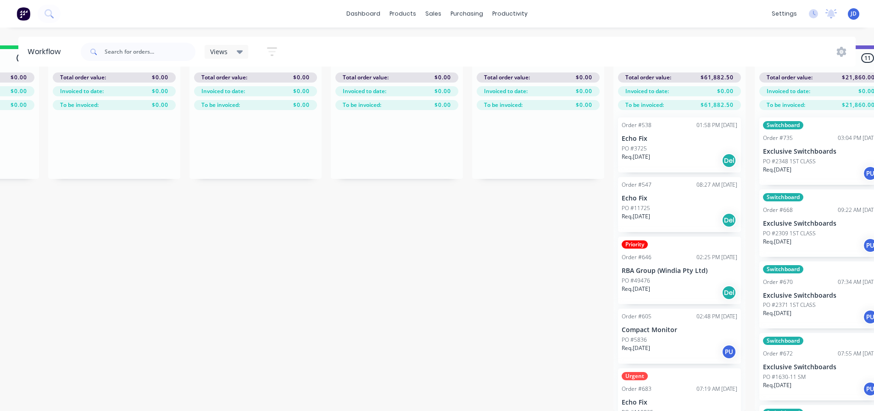
drag, startPoint x: 331, startPoint y: 237, endPoint x: 479, endPoint y: 235, distance: 147.8
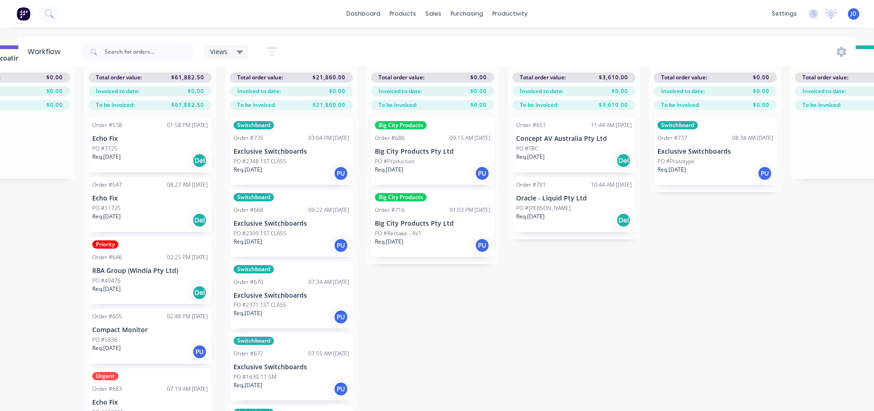
drag, startPoint x: 372, startPoint y: 243, endPoint x: 436, endPoint y: 218, distance: 68.4
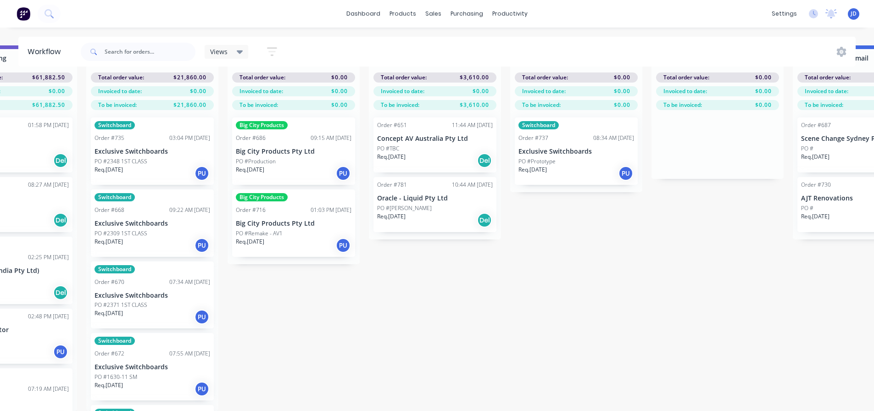
drag, startPoint x: 376, startPoint y: 341, endPoint x: 511, endPoint y: 331, distance: 135.8
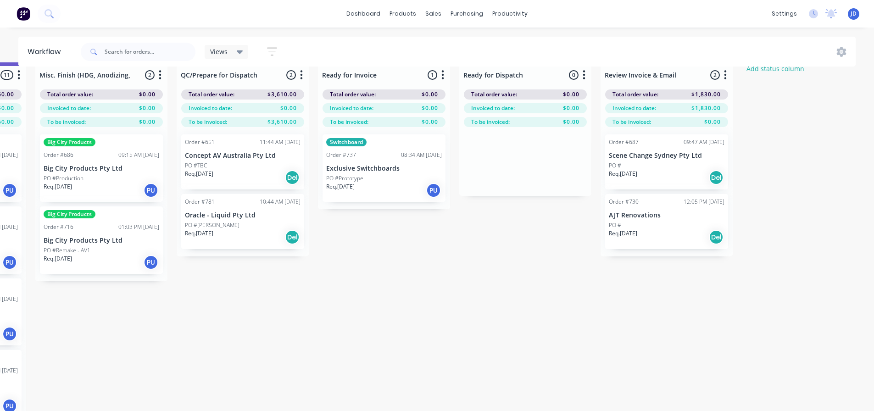
scroll to position [0, 3378]
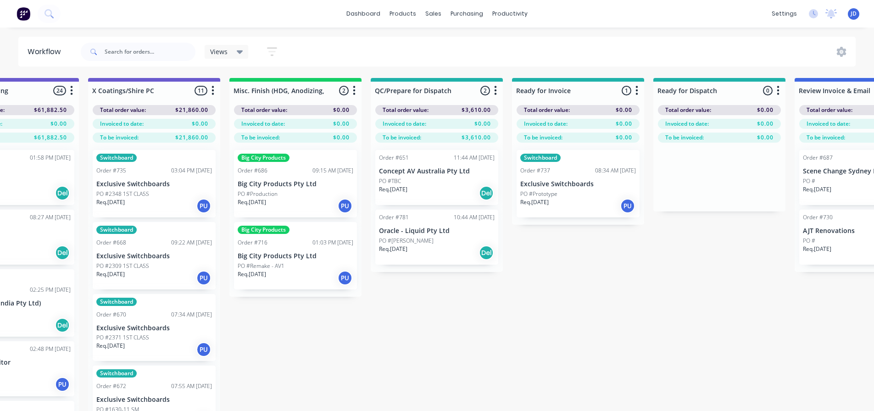
drag, startPoint x: 297, startPoint y: 381, endPoint x: 216, endPoint y: 344, distance: 88.9
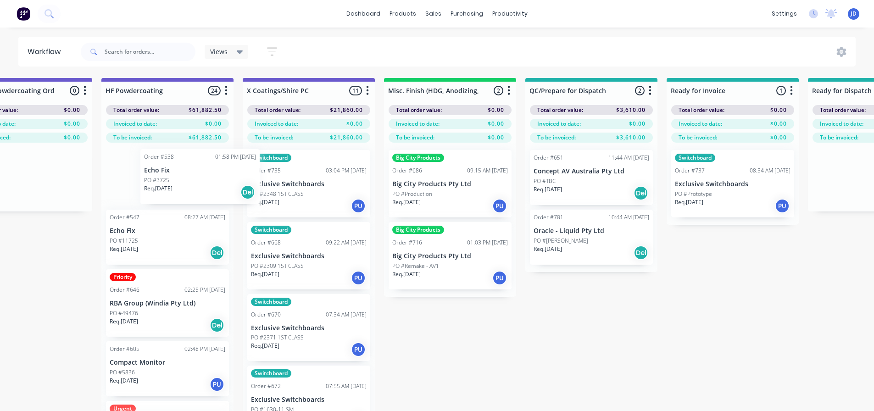
scroll to position [0, 3028]
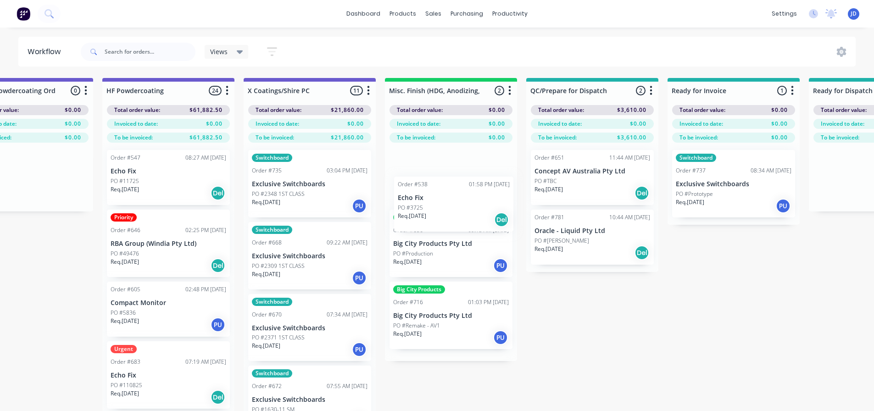
drag, startPoint x: 227, startPoint y: 186, endPoint x: 462, endPoint y: 214, distance: 236.3
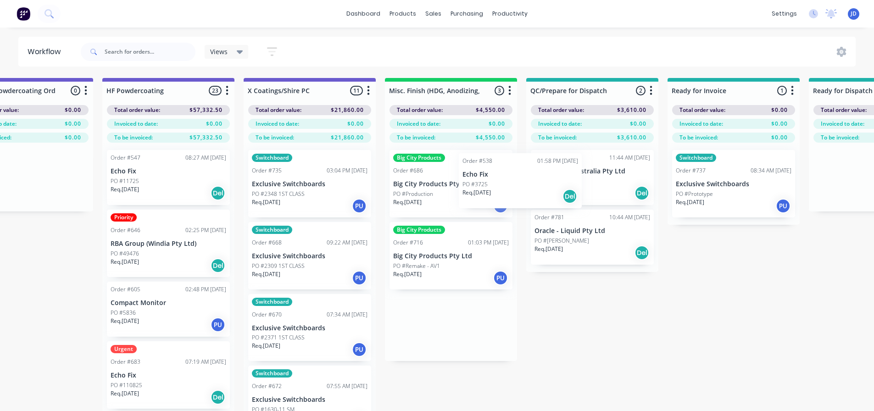
drag, startPoint x: 471, startPoint y: 180, endPoint x: 549, endPoint y: 184, distance: 78.6
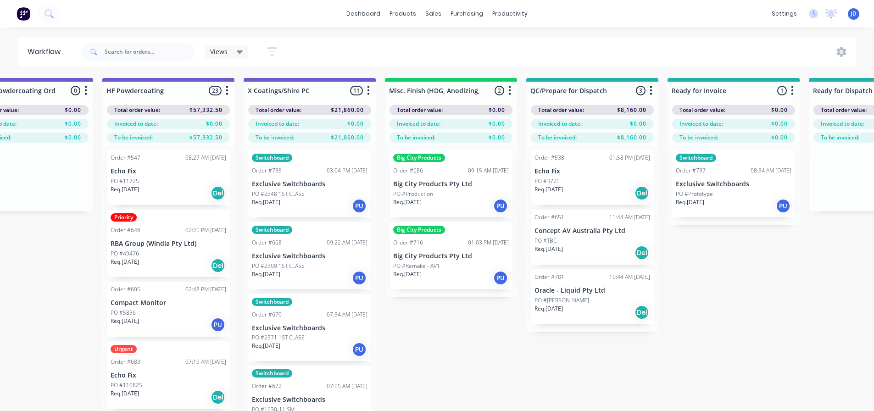
scroll to position [0, 3026]
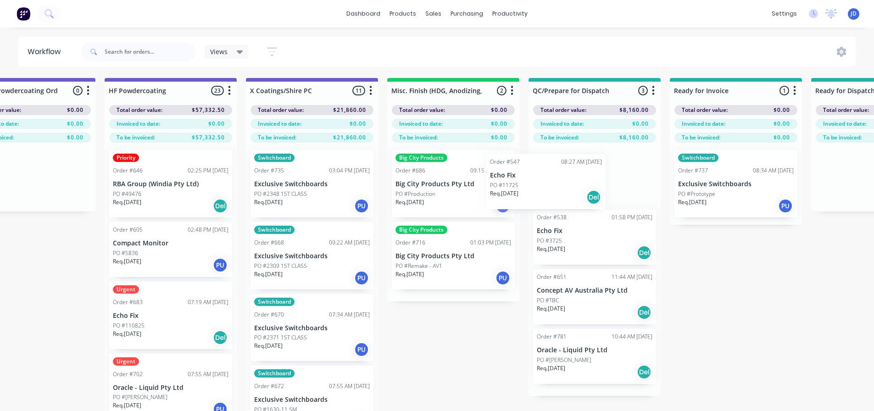
drag, startPoint x: 165, startPoint y: 168, endPoint x: 550, endPoint y: 172, distance: 385.2
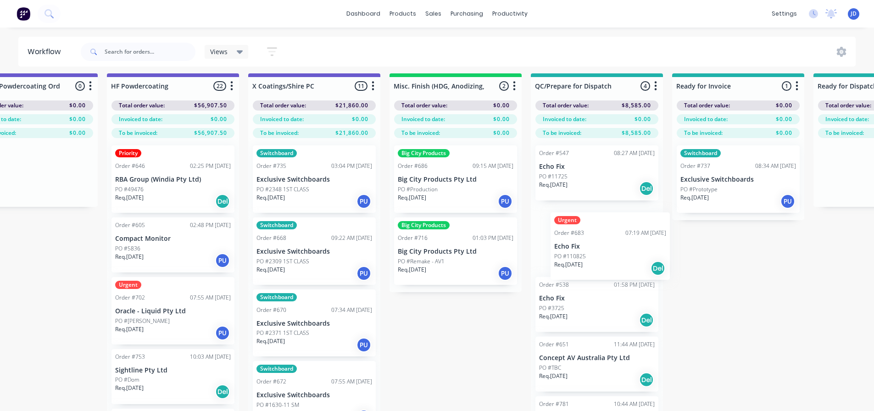
drag, startPoint x: 131, startPoint y: 329, endPoint x: 574, endPoint y: 234, distance: 453.0
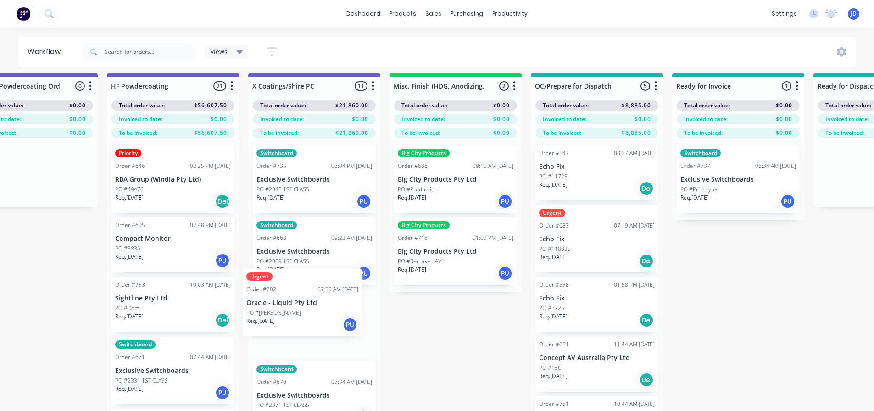
scroll to position [8, 3021]
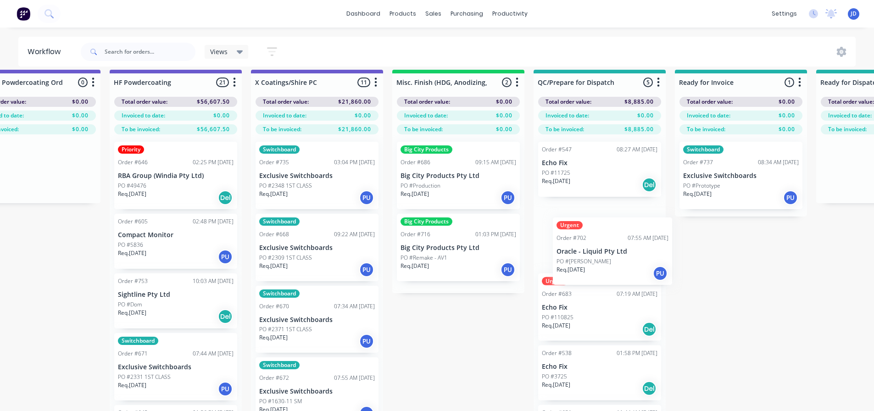
drag, startPoint x: 164, startPoint y: 312, endPoint x: 610, endPoint y: 240, distance: 451.5
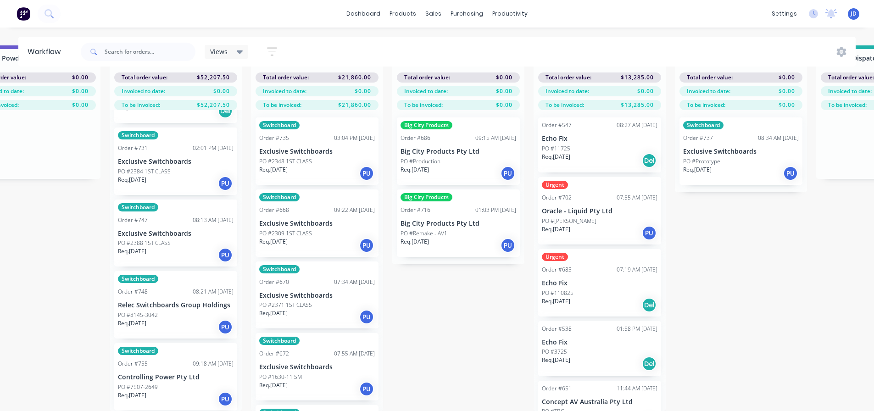
scroll to position [0, 3021]
